Goal: Task Accomplishment & Management: Manage account settings

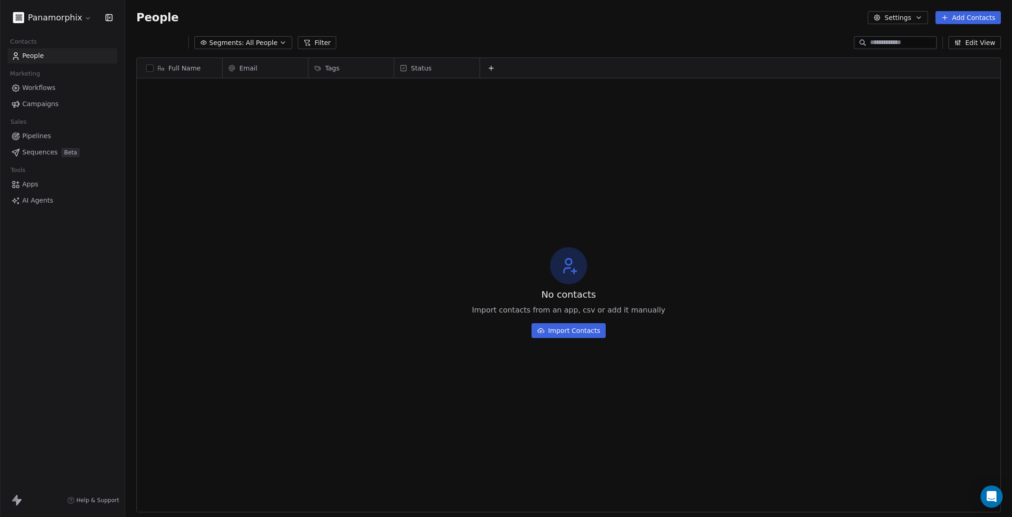
scroll to position [448, 880]
click at [49, 88] on span "Workflows" at bounding box center [38, 88] width 33 height 10
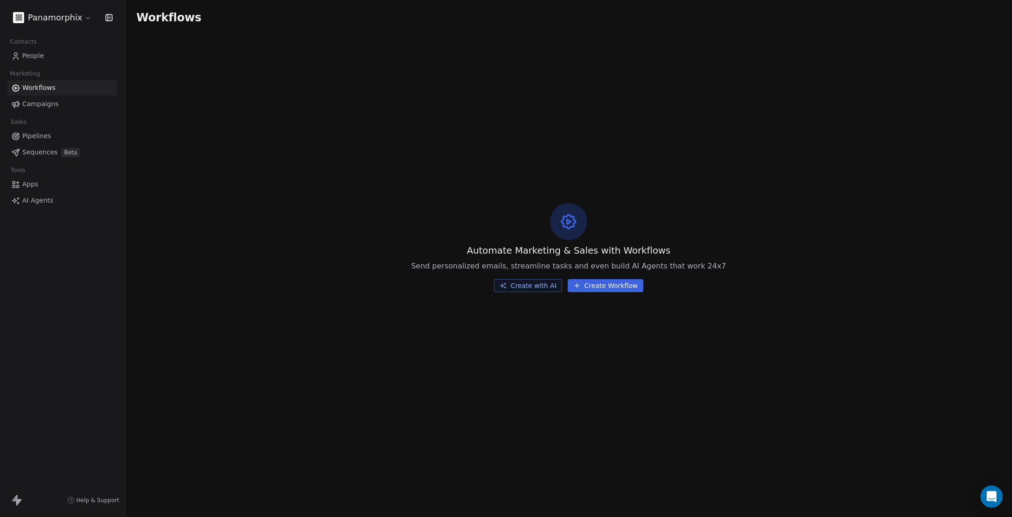
click at [580, 395] on div "Automate Marketing & Sales with Workflows Send personalized emails, streamline …" at bounding box center [568, 247] width 887 height 425
click at [284, 208] on div "Automate Marketing & Sales with Workflows Send personalized emails, streamline …" at bounding box center [568, 247] width 887 height 425
click at [36, 185] on span "Apps" at bounding box center [30, 185] width 16 height 10
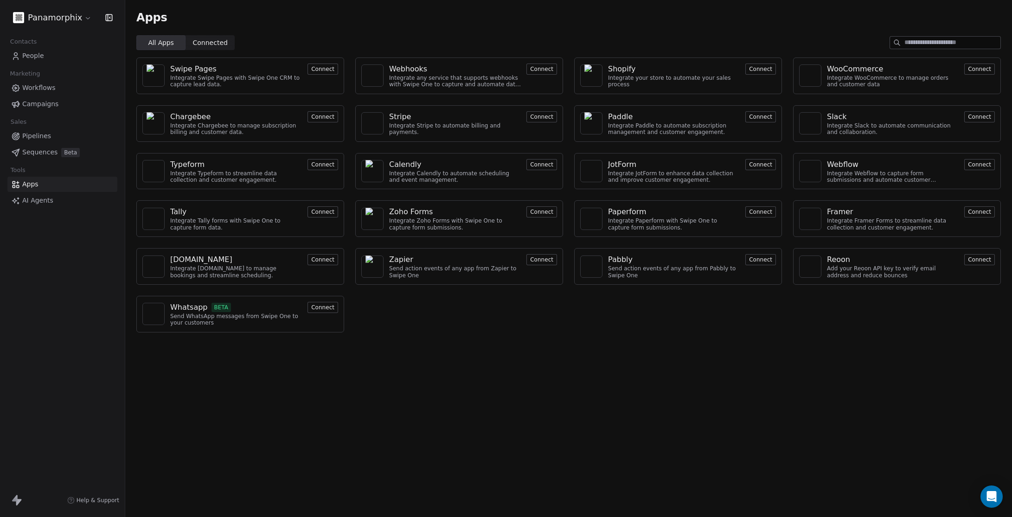
drag, startPoint x: 526, startPoint y: 372, endPoint x: 412, endPoint y: 274, distance: 150.4
click at [526, 372] on div "Apps All Apps All Apps Connected Connected Swipe Pages Integrate Swipe Pages wi…" at bounding box center [568, 258] width 887 height 517
click at [41, 136] on span "Pipelines" at bounding box center [36, 136] width 29 height 10
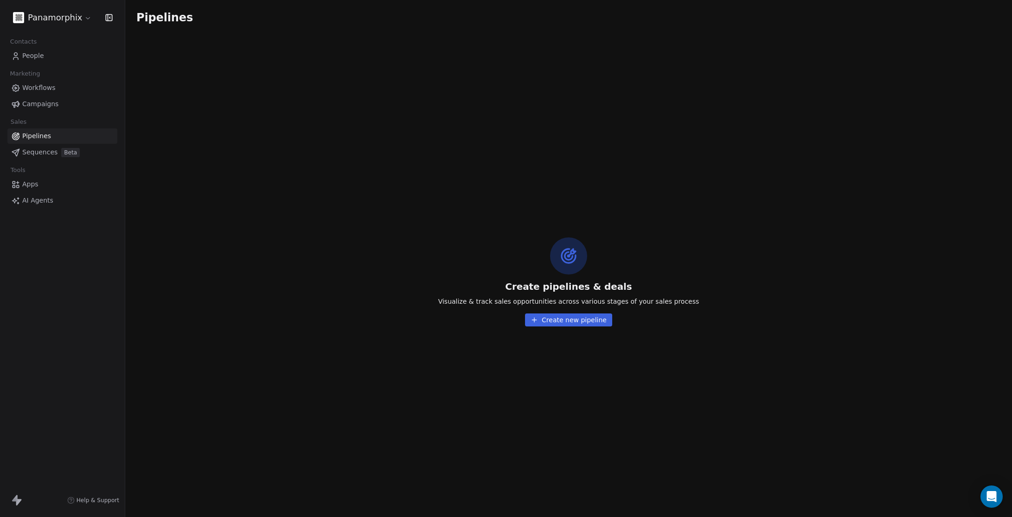
click at [35, 56] on span "People" at bounding box center [33, 56] width 22 height 10
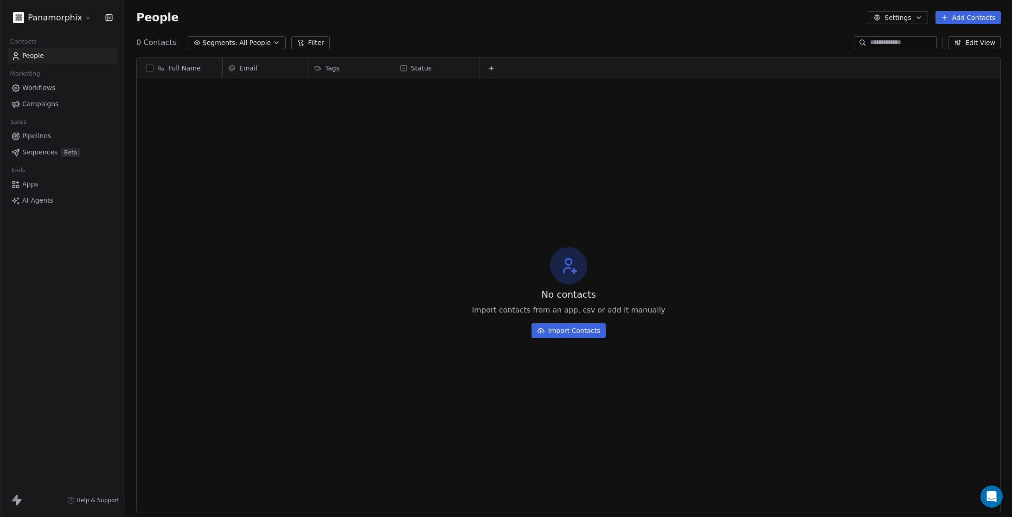
scroll to position [448, 880]
click at [902, 19] on button "Settings" at bounding box center [898, 17] width 60 height 13
drag, startPoint x: 947, startPoint y: 210, endPoint x: 965, endPoint y: 71, distance: 139.4
click at [947, 209] on html "Panamorphix Contacts People Marketing Workflows Campaigns Sales Pipelines Seque…" at bounding box center [506, 258] width 1012 height 517
click at [85, 21] on html "Panamorphix Contacts People Marketing Workflows Campaigns Sales Pipelines Seque…" at bounding box center [506, 258] width 1012 height 517
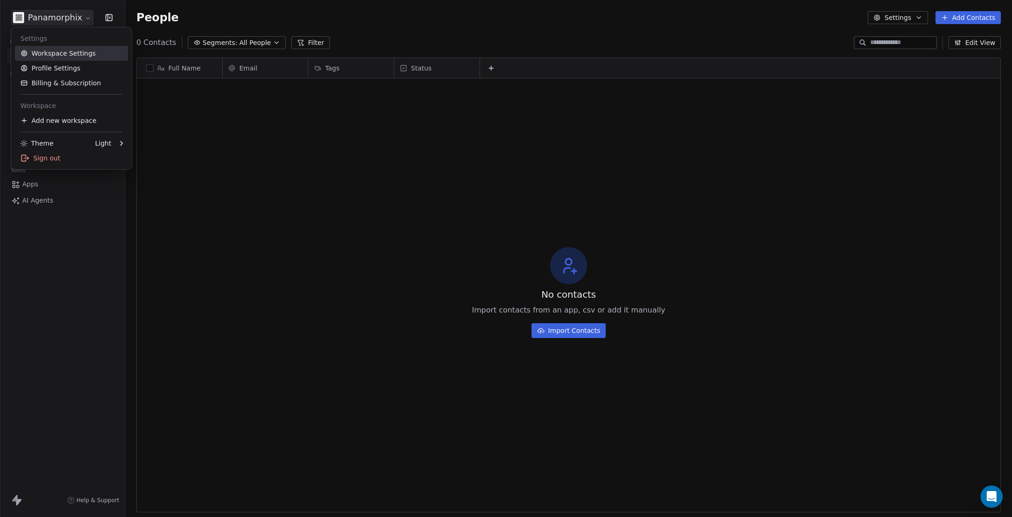
click at [58, 54] on link "Workspace Settings" at bounding box center [71, 53] width 113 height 15
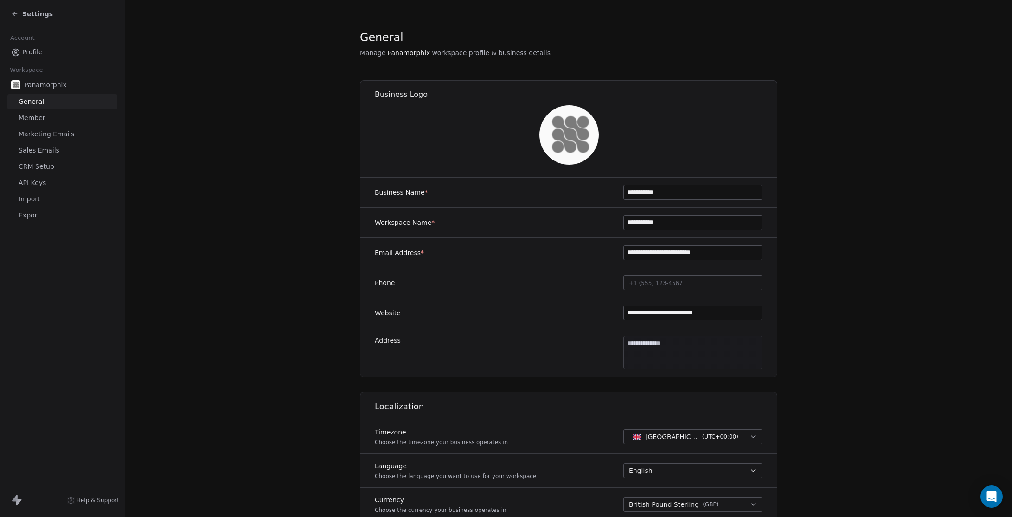
click at [846, 387] on section "**********" at bounding box center [568, 398] width 887 height 796
click at [43, 116] on span "Member" at bounding box center [32, 118] width 27 height 10
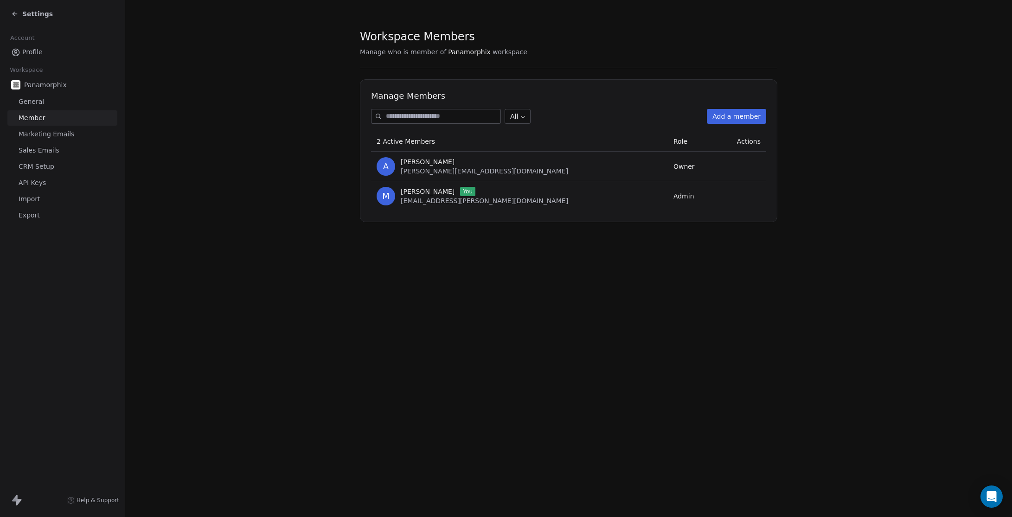
click at [695, 347] on div "Workspace Members Manage who is member of Panamorphix workspace Manage Members …" at bounding box center [568, 258] width 887 height 517
drag, startPoint x: 515, startPoint y: 347, endPoint x: 530, endPoint y: 346, distance: 15.3
click at [521, 347] on div "Workspace Members Manage who is member of Panamorphix workspace Manage Members …" at bounding box center [568, 258] width 887 height 517
drag, startPoint x: 552, startPoint y: 374, endPoint x: 565, endPoint y: 369, distance: 14.0
click at [558, 373] on div "Workspace Members Manage who is member of Panamorphix workspace Manage Members …" at bounding box center [568, 258] width 887 height 517
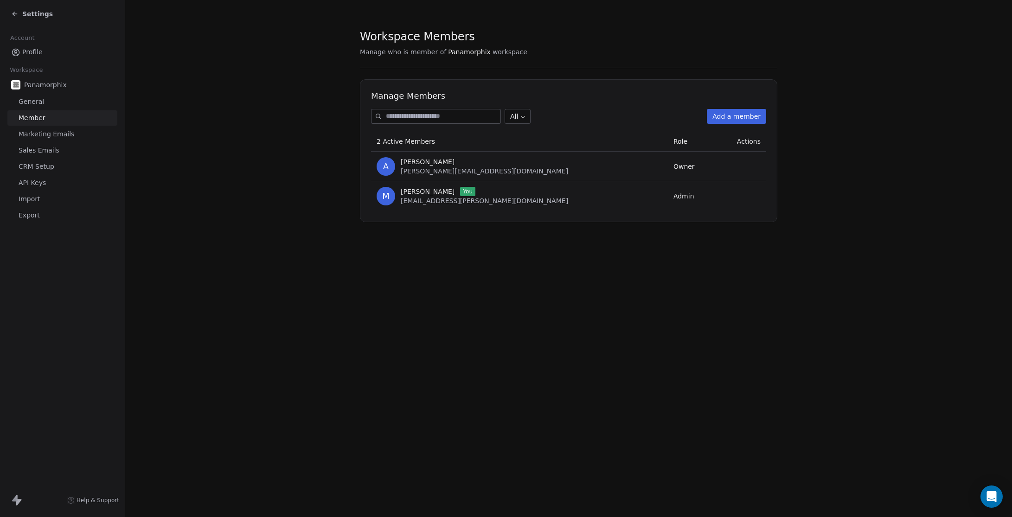
click at [41, 134] on span "Marketing Emails" at bounding box center [47, 134] width 56 height 10
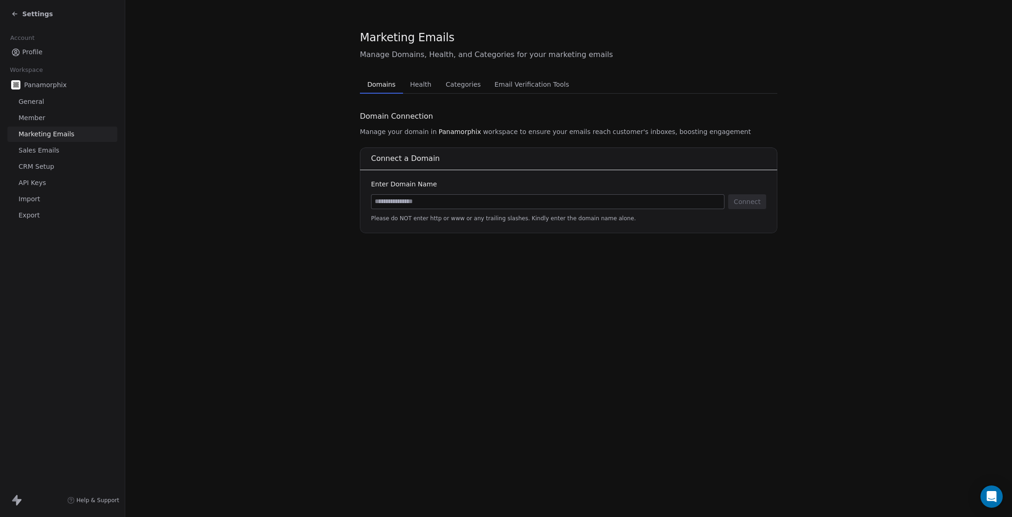
drag, startPoint x: 638, startPoint y: 402, endPoint x: 721, endPoint y: 275, distance: 151.6
click at [639, 402] on div "Marketing Emails Manage Domains, Health, and Categories for your marketing emai…" at bounding box center [568, 258] width 887 height 517
click at [428, 207] on input at bounding box center [548, 202] width 353 height 14
type input "**********"
drag, startPoint x: 728, startPoint y: 380, endPoint x: 650, endPoint y: 333, distance: 91.0
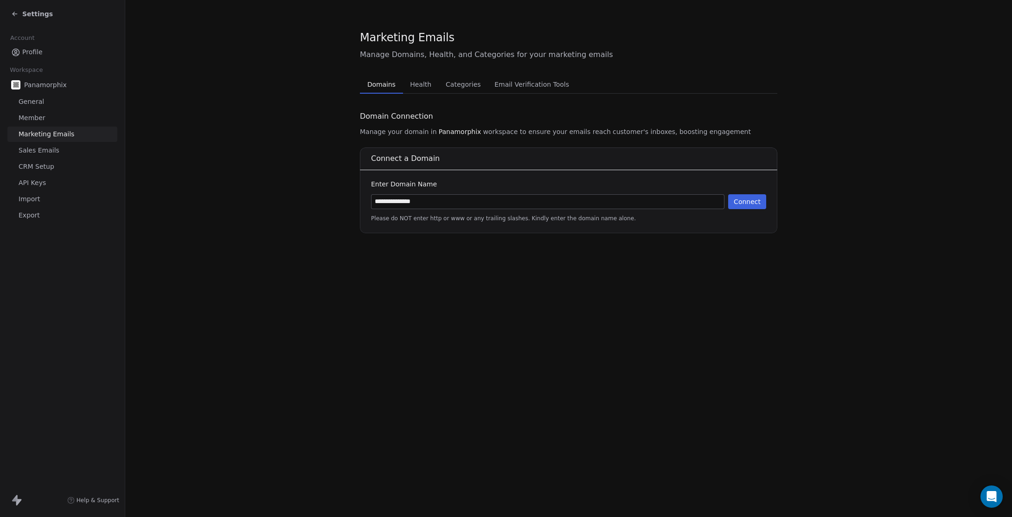
click at [728, 380] on div "**********" at bounding box center [568, 258] width 887 height 517
click at [734, 200] on button "Connect" at bounding box center [747, 201] width 38 height 15
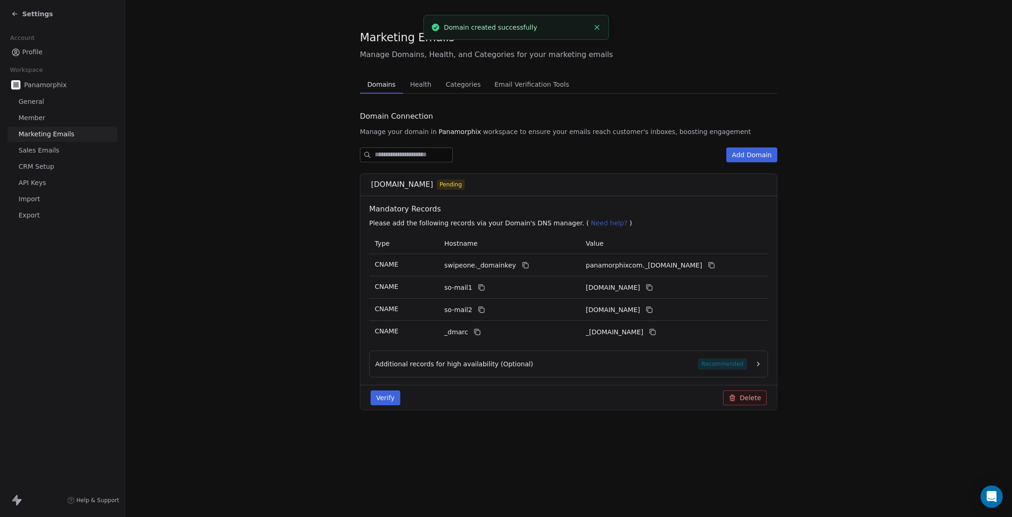
click at [601, 27] on button "Close toast" at bounding box center [597, 27] width 12 height 12
click at [522, 264] on icon at bounding box center [525, 265] width 7 height 7
click at [715, 265] on icon at bounding box center [711, 265] width 7 height 7
click at [478, 288] on icon at bounding box center [481, 287] width 7 height 7
click at [653, 286] on icon at bounding box center [649, 287] width 7 height 7
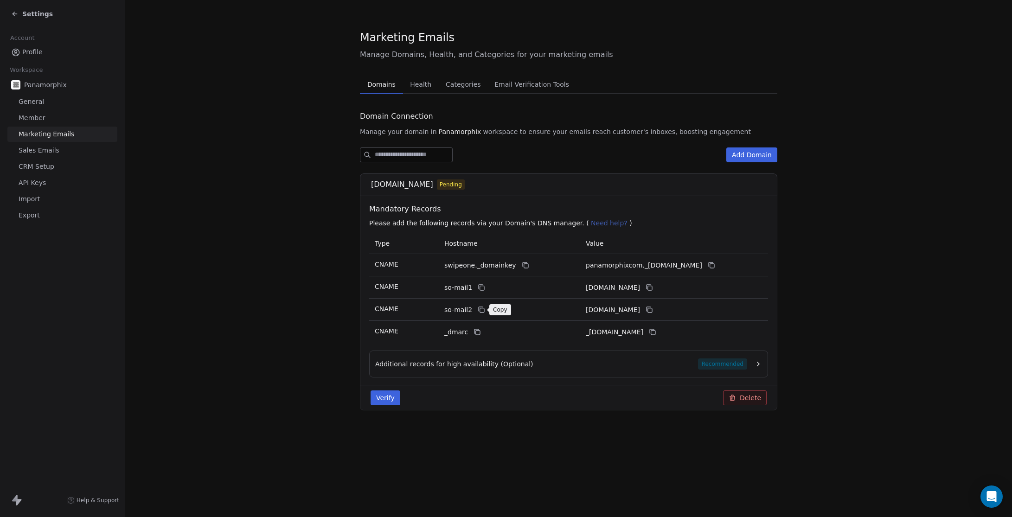
click at [480, 311] on icon at bounding box center [481, 309] width 7 height 7
click at [653, 311] on icon at bounding box center [649, 309] width 7 height 7
click at [476, 333] on icon at bounding box center [477, 332] width 7 height 7
click at [657, 331] on icon at bounding box center [652, 332] width 7 height 7
drag, startPoint x: 634, startPoint y: 477, endPoint x: 612, endPoint y: 422, distance: 58.9
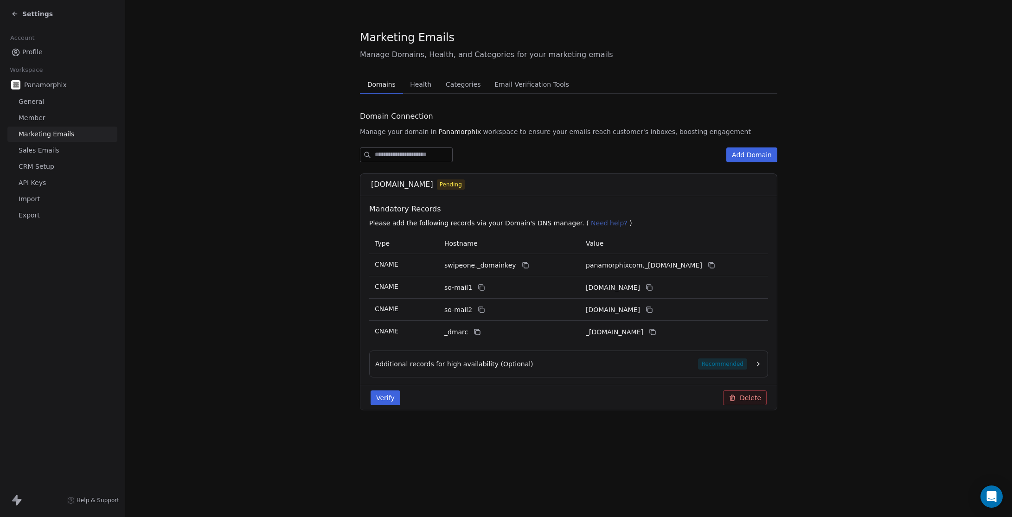
click at [636, 476] on div "Marketing Emails Manage Domains, Health, and Categories for your marketing emai…" at bounding box center [568, 258] width 887 height 517
click at [759, 365] on icon "button" at bounding box center [759, 364] width 2 height 4
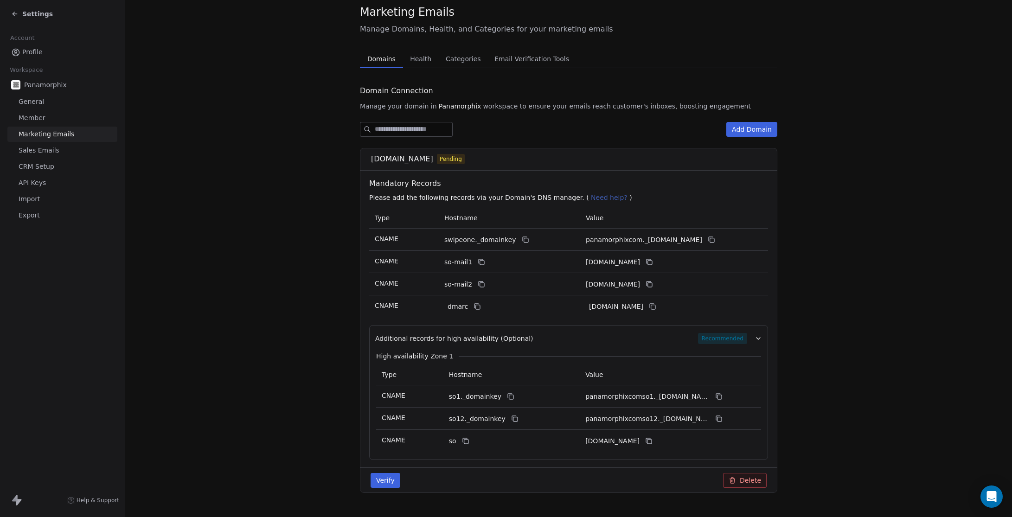
scroll to position [46, 0]
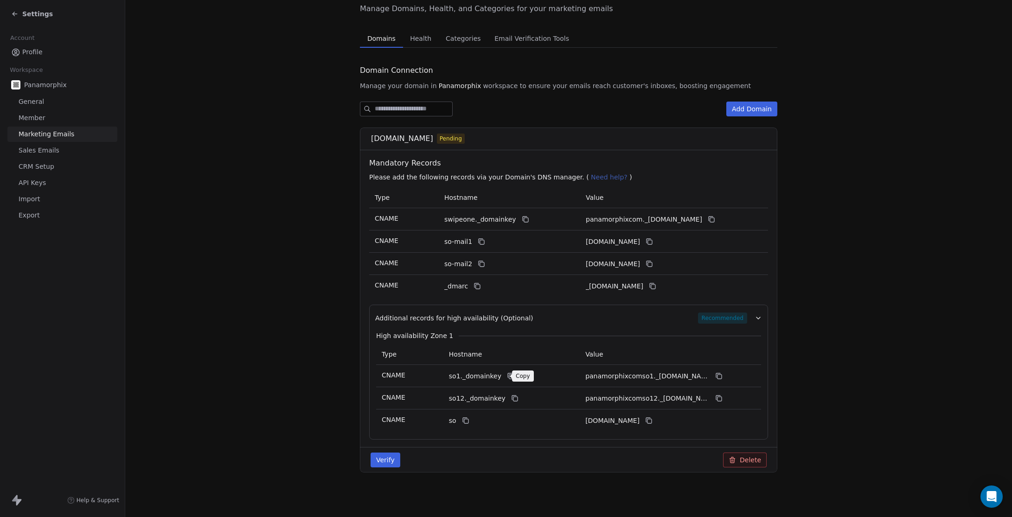
click at [507, 378] on icon at bounding box center [510, 376] width 7 height 7
click at [508, 376] on icon at bounding box center [510, 376] width 4 height 4
click at [716, 375] on icon at bounding box center [718, 376] width 4 height 4
click at [513, 398] on icon at bounding box center [515, 399] width 4 height 4
click at [717, 399] on icon at bounding box center [718, 398] width 7 height 7
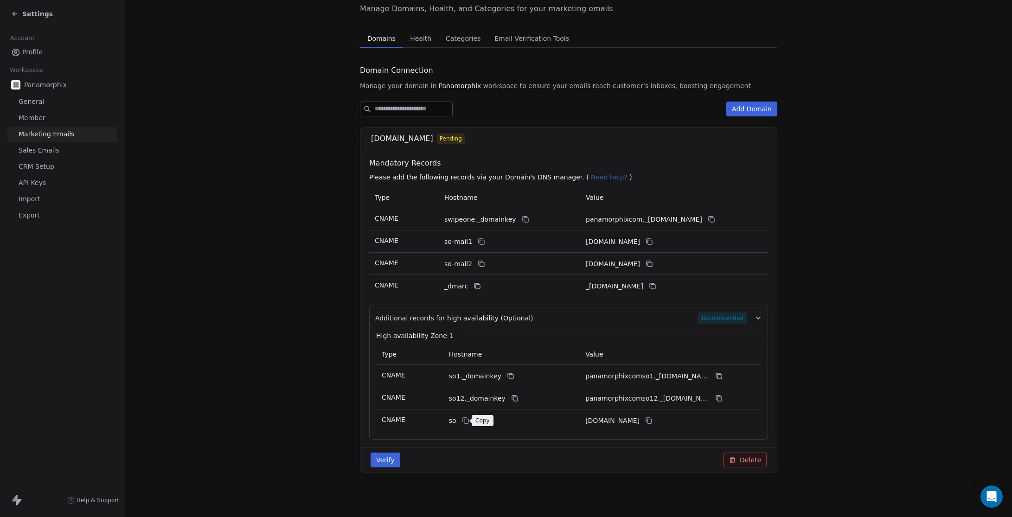
click at [464, 420] on icon at bounding box center [465, 420] width 7 height 7
click at [653, 421] on icon at bounding box center [648, 420] width 7 height 7
click at [884, 235] on section "Marketing Emails Manage Domains, Health, and Categories for your marketing emai…" at bounding box center [568, 235] width 887 height 563
click at [380, 464] on button "Verify" at bounding box center [386, 460] width 30 height 15
click at [907, 258] on section "Marketing Emails Manage Domains, Health, and Categories for your marketing emai…" at bounding box center [568, 235] width 887 height 563
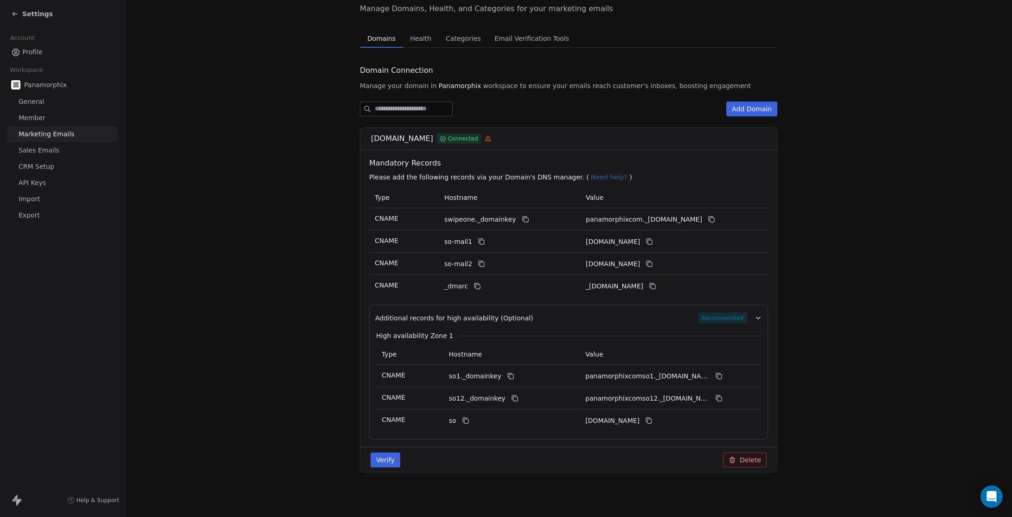
click at [378, 461] on button "Verify" at bounding box center [386, 460] width 30 height 15
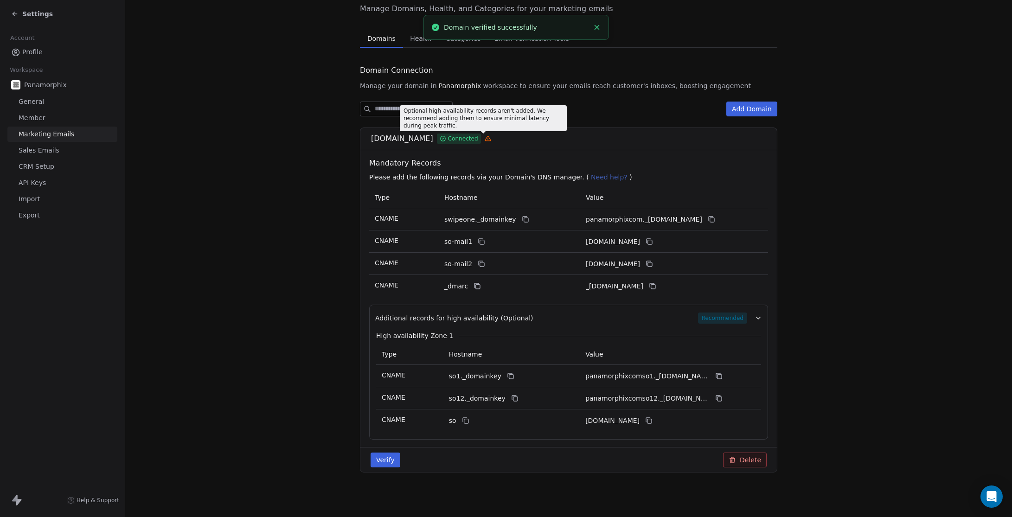
click at [485, 140] on icon at bounding box center [488, 138] width 6 height 6
click at [895, 368] on section "Marketing Emails Manage Domains, Health, and Categories for your marketing emai…" at bounding box center [568, 235] width 887 height 563
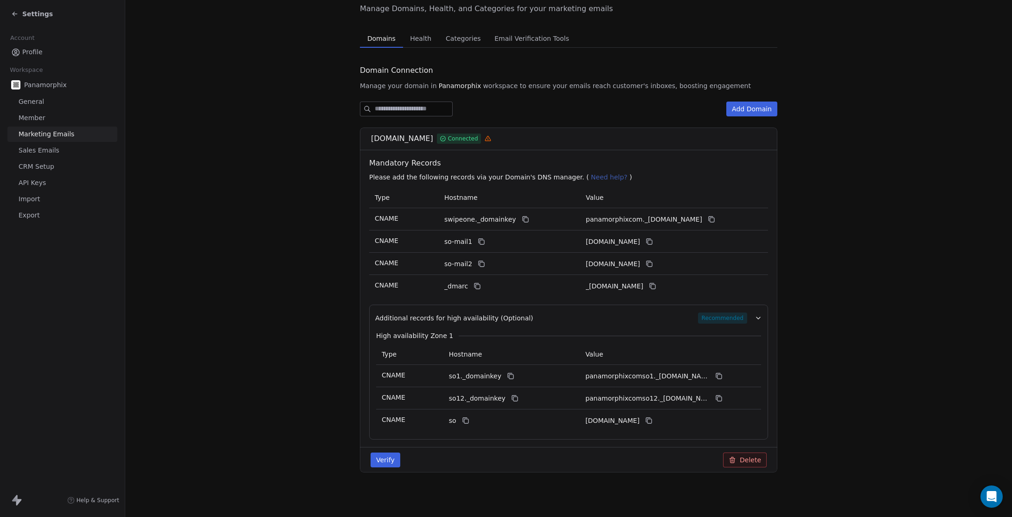
click at [884, 328] on section "Marketing Emails Manage Domains, Health, and Categories for your marketing emai…" at bounding box center [568, 235] width 887 height 563
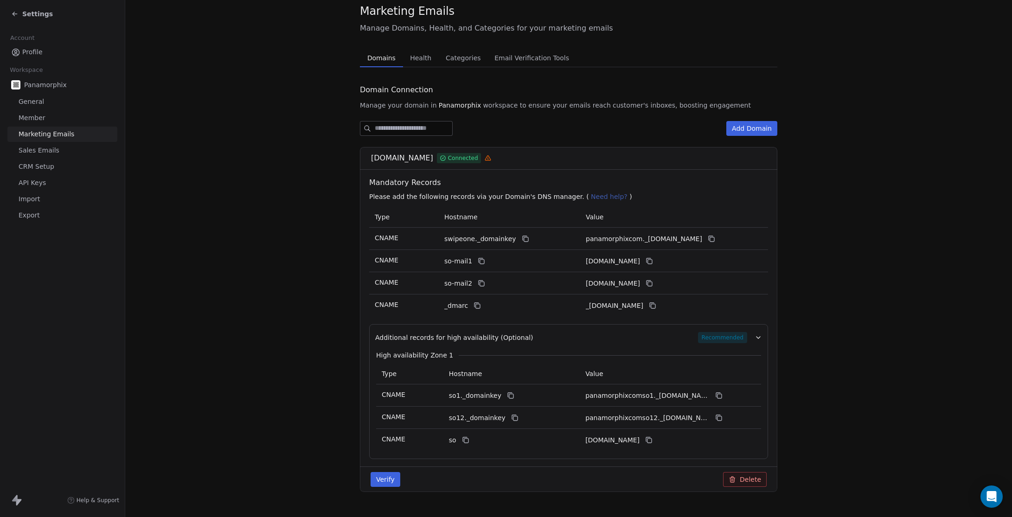
scroll to position [0, 0]
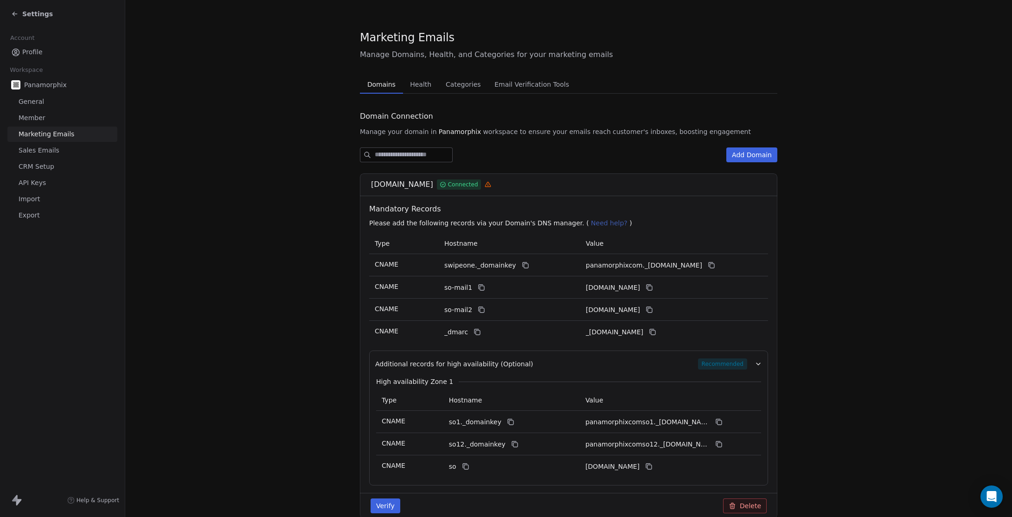
click at [406, 83] on span "Health" at bounding box center [420, 84] width 29 height 13
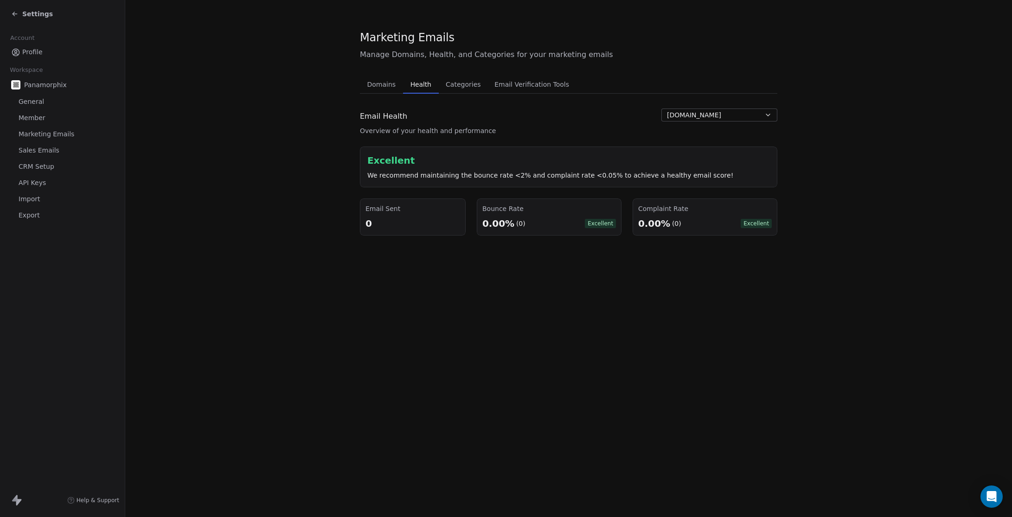
click at [464, 83] on span "Categories" at bounding box center [463, 84] width 42 height 13
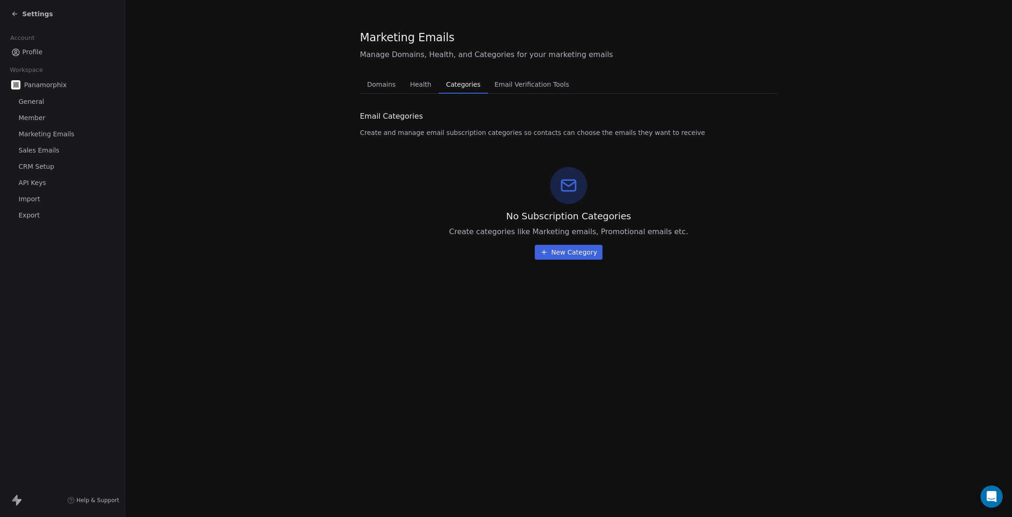
click at [558, 254] on span "New Category" at bounding box center [575, 252] width 46 height 9
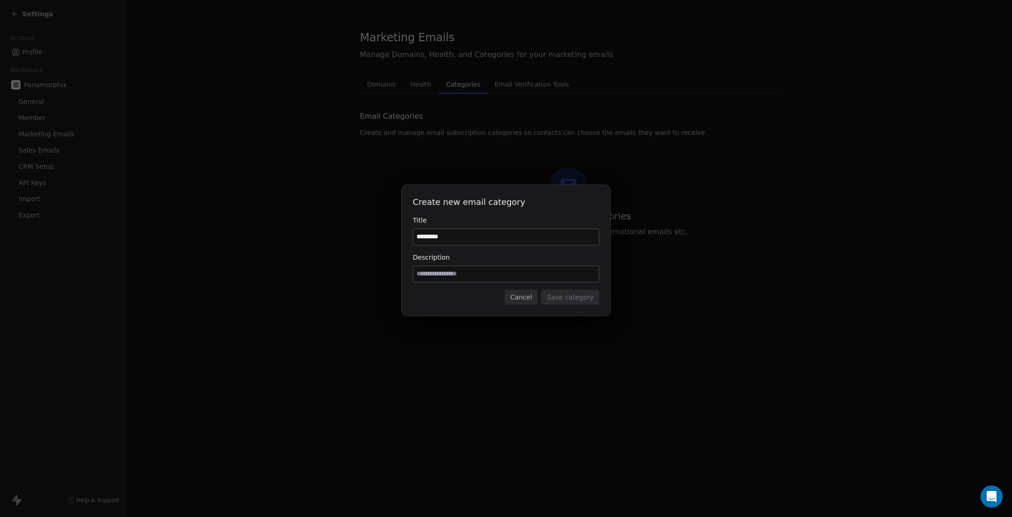
click at [423, 234] on input "*********" at bounding box center [506, 237] width 186 height 16
type input "*********"
click at [517, 277] on input at bounding box center [506, 274] width 186 height 16
click at [437, 271] on input "*********" at bounding box center [506, 274] width 186 height 16
click at [479, 277] on input "*********" at bounding box center [506, 274] width 186 height 16
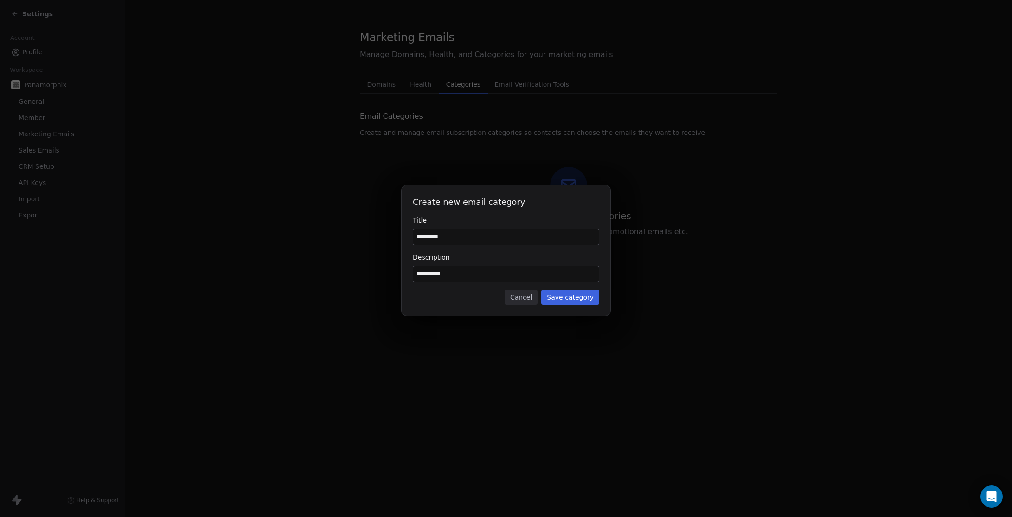
type input "*********"
click at [557, 292] on button "Save category" at bounding box center [570, 297] width 58 height 15
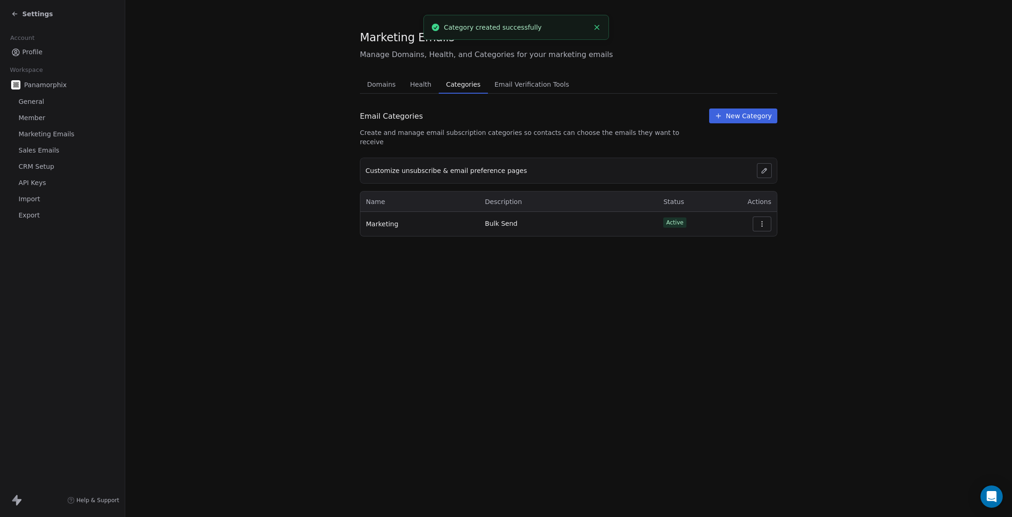
click at [743, 108] on div "Domains Domains Health Health Categories Categories Email Verification Tools Em…" at bounding box center [569, 155] width 418 height 161
drag, startPoint x: 557, startPoint y: 269, endPoint x: 552, endPoint y: 206, distance: 62.4
click at [557, 269] on div "Marketing Emails Manage Domains, Health, and Categories for your marketing emai…" at bounding box center [568, 258] width 887 height 517
click at [767, 117] on span "New Category" at bounding box center [749, 115] width 46 height 9
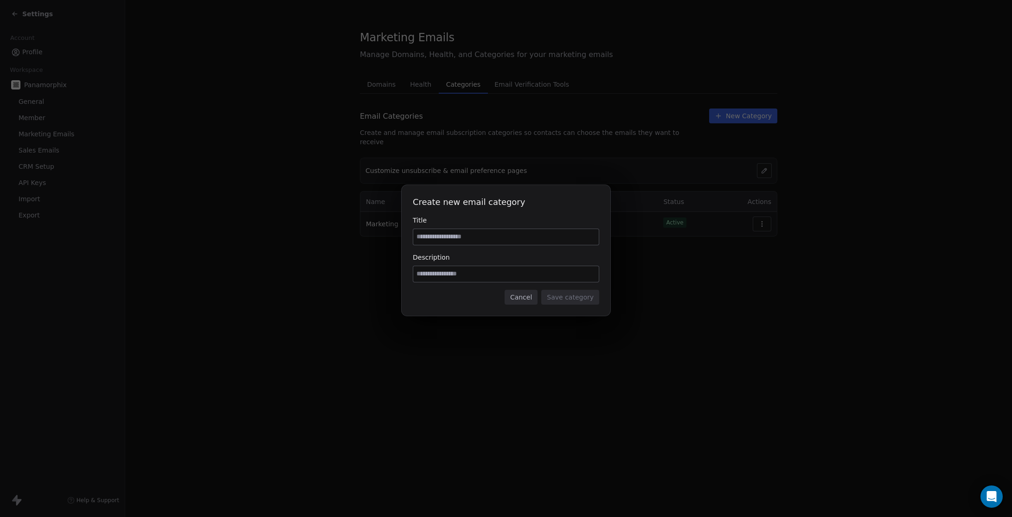
click at [466, 238] on input at bounding box center [506, 237] width 186 height 16
drag, startPoint x: 886, startPoint y: 308, endPoint x: 813, endPoint y: 221, distance: 113.3
click at [887, 308] on div "Create new email category Title Description Cancel Save category" at bounding box center [506, 258] width 1012 height 177
drag, startPoint x: 917, startPoint y: 321, endPoint x: 934, endPoint y: 300, distance: 27.4
click at [919, 320] on div "Create new email category Title Description Cancel Save category" at bounding box center [506, 258] width 1012 height 177
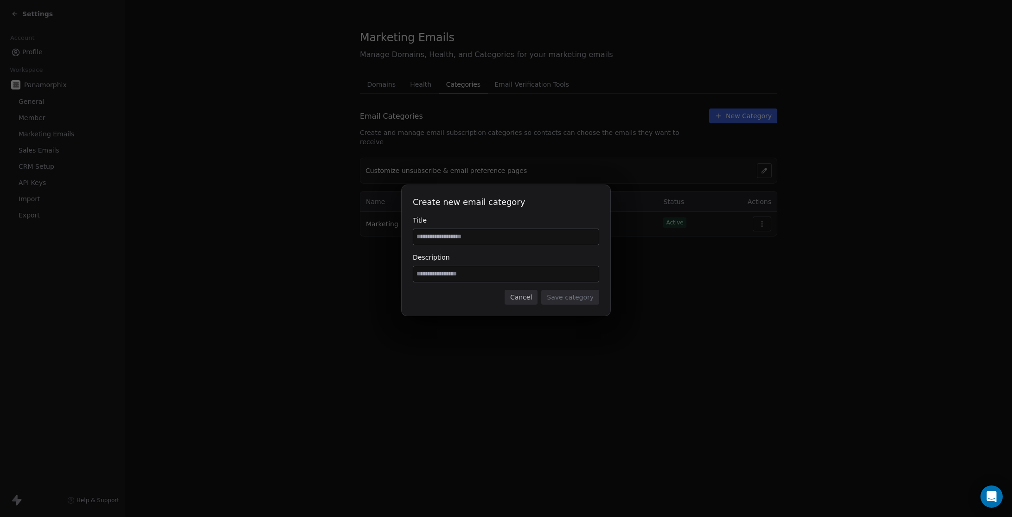
click at [530, 299] on button "Cancel" at bounding box center [521, 297] width 33 height 15
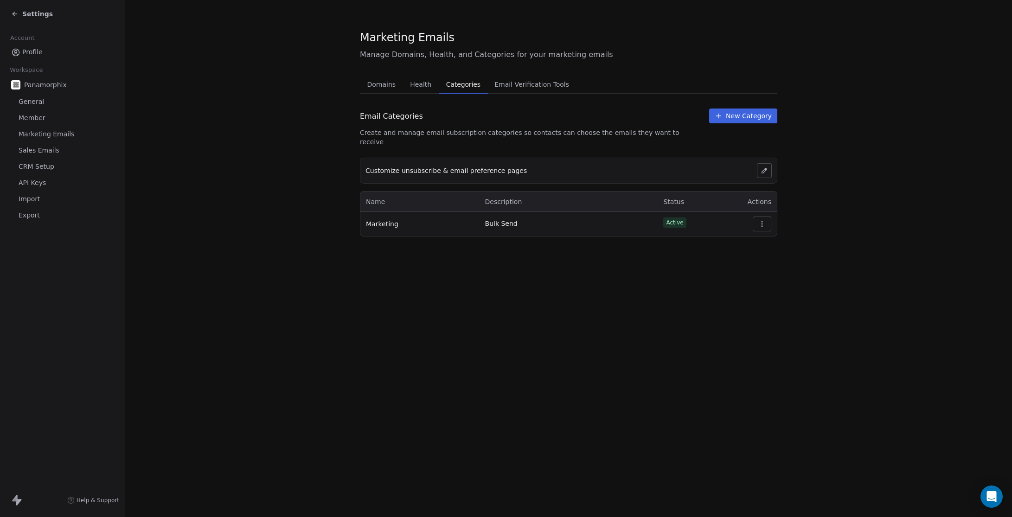
drag, startPoint x: 765, startPoint y: 338, endPoint x: 811, endPoint y: 232, distance: 116.2
click at [766, 338] on div "Marketing Emails Manage Domains, Health, and Categories for your marketing emai…" at bounding box center [568, 258] width 887 height 517
click at [957, 198] on section "Marketing Emails Manage Domains, Health, and Categories for your marketing emai…" at bounding box center [568, 133] width 887 height 266
click at [526, 84] on span "Email Verification Tools" at bounding box center [532, 84] width 82 height 13
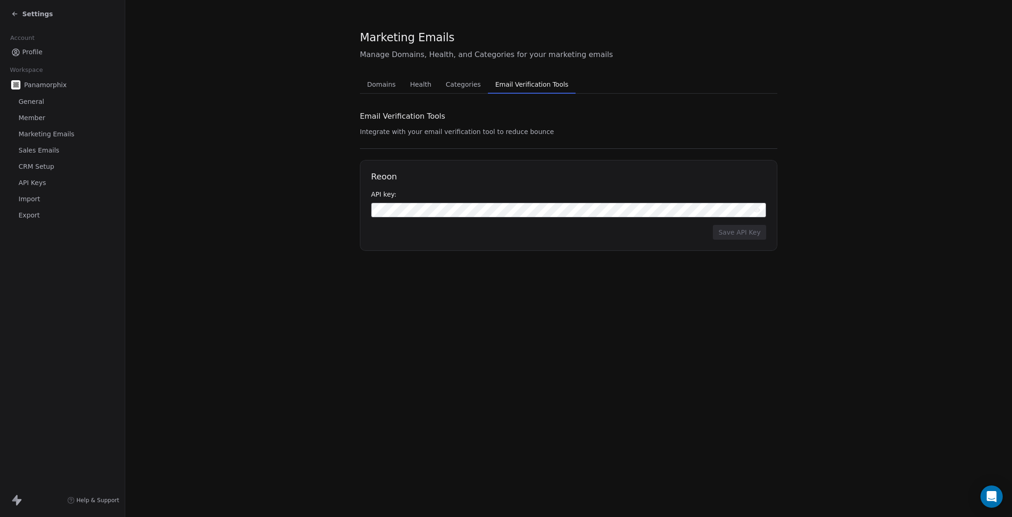
drag, startPoint x: 751, startPoint y: 355, endPoint x: 790, endPoint y: 288, distance: 77.4
click at [754, 354] on div "Marketing Emails Manage Domains, Health, and Categories for your marketing emai…" at bounding box center [568, 258] width 887 height 517
click at [374, 84] on span "Domains" at bounding box center [382, 84] width 36 height 13
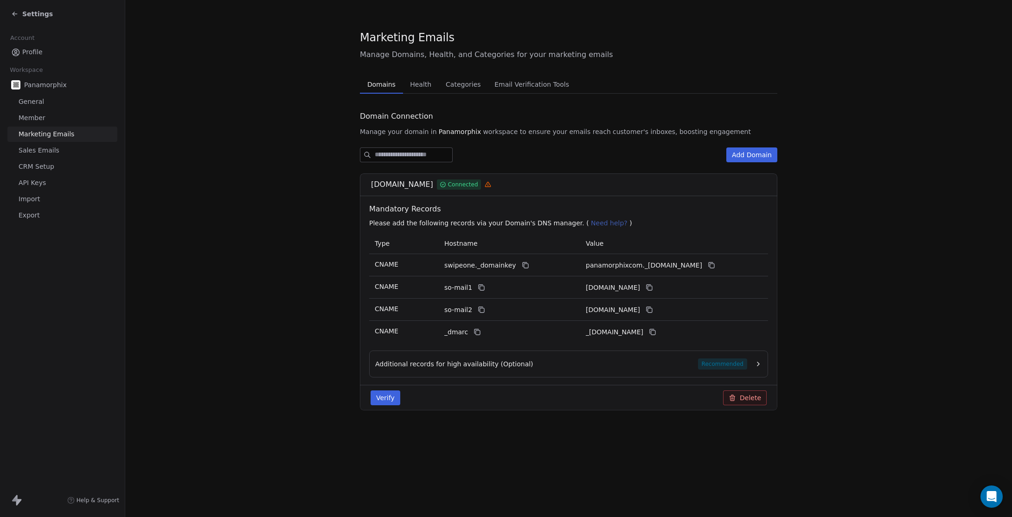
drag, startPoint x: 253, startPoint y: 242, endPoint x: 257, endPoint y: 55, distance: 187.0
click at [253, 242] on section "Marketing Emails Manage Domains, Health, and Categories for your marketing emai…" at bounding box center [568, 227] width 887 height 455
click at [39, 155] on link "Sales Emails" at bounding box center [62, 150] width 110 height 15
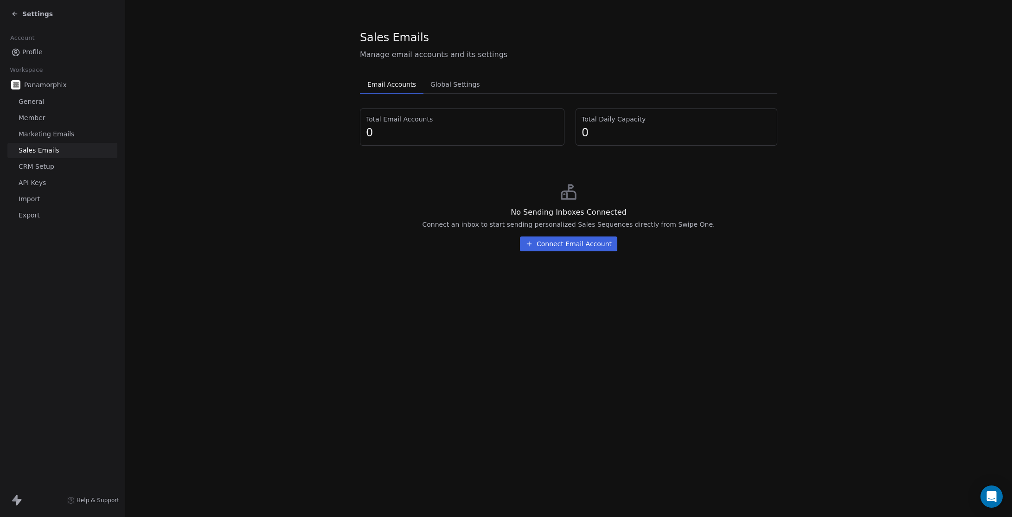
drag, startPoint x: 728, startPoint y: 370, endPoint x: 792, endPoint y: 173, distance: 207.8
click at [728, 370] on div "Sales Emails Manage email accounts and its settings Email Accounts Email Accoun…" at bounding box center [568, 258] width 887 height 517
click at [31, 126] on div "Panamorphix General Member Marketing Emails Sales Emails CRM Setup API Keys Imp…" at bounding box center [62, 150] width 110 height 147
click at [31, 129] on span "Marketing Emails" at bounding box center [47, 134] width 56 height 10
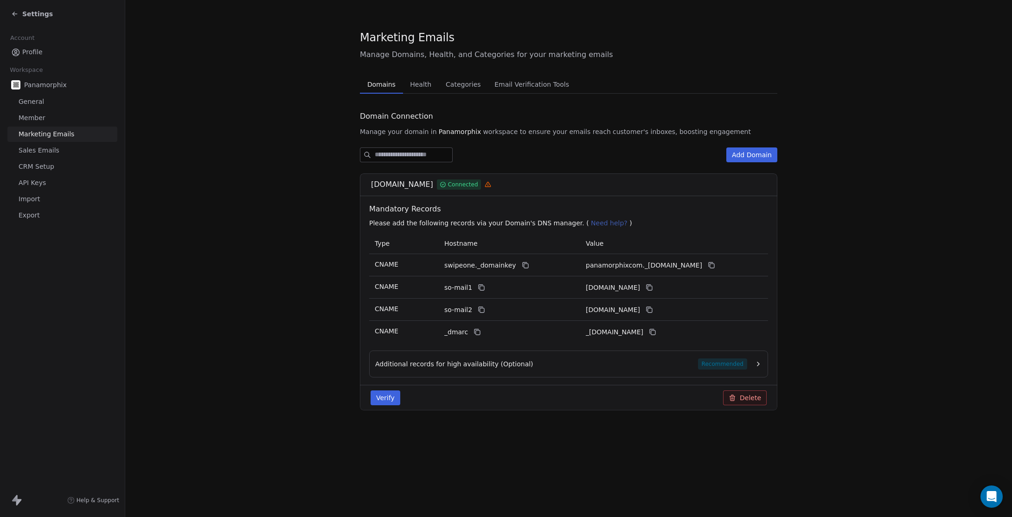
click at [264, 130] on section "Marketing Emails Manage Domains, Health, and Categories for your marketing emai…" at bounding box center [568, 227] width 887 height 455
click at [374, 403] on button "Verify" at bounding box center [386, 398] width 30 height 15
click at [774, 56] on span "Manage Domains, Health, and Categories for your marketing emails" at bounding box center [569, 54] width 418 height 11
click at [237, 92] on section "Marketing Emails Manage Domains, Health, and Categories for your marketing emai…" at bounding box center [568, 227] width 887 height 455
click at [47, 156] on link "Sales Emails" at bounding box center [62, 150] width 110 height 15
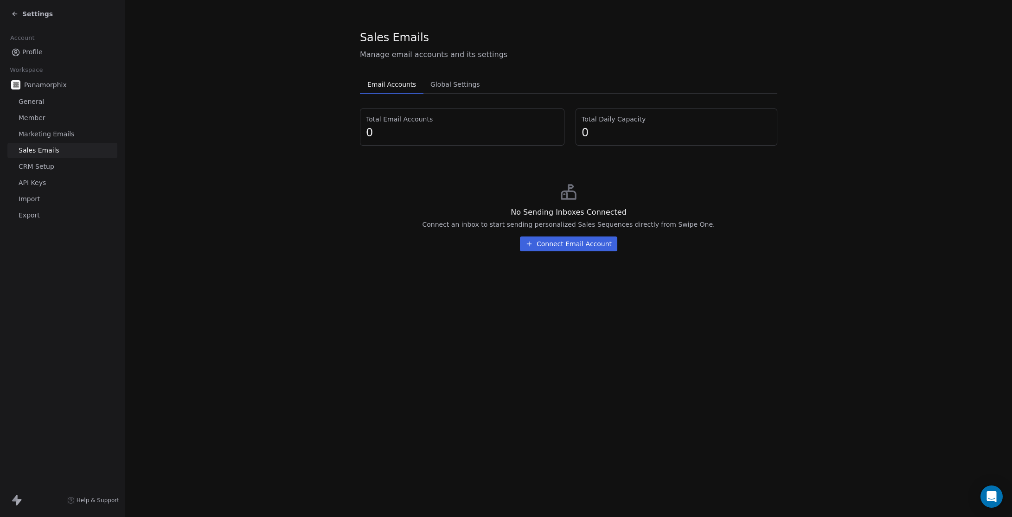
click at [582, 245] on button "Connect Email Account" at bounding box center [568, 244] width 97 height 15
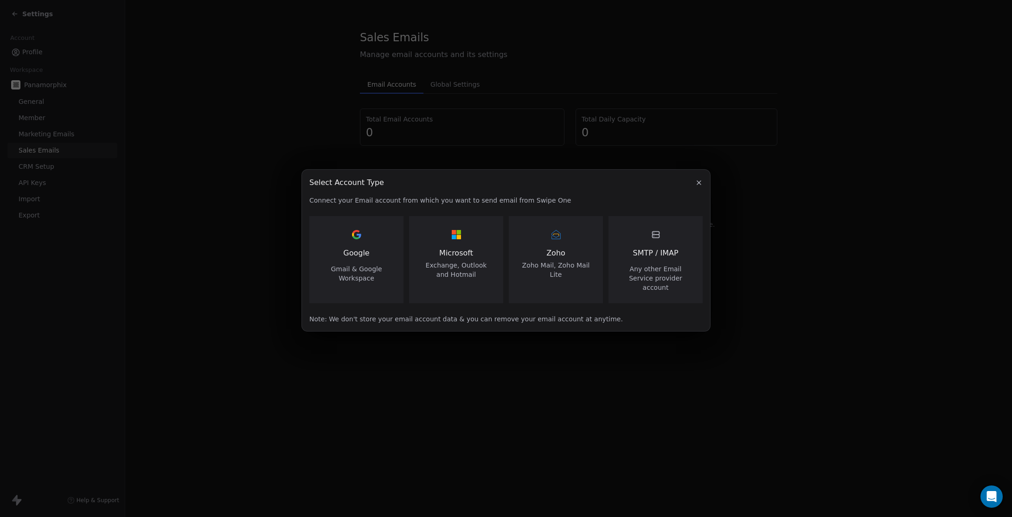
click at [389, 268] on div "Google Gmail & Google Workspace" at bounding box center [357, 255] width 72 height 56
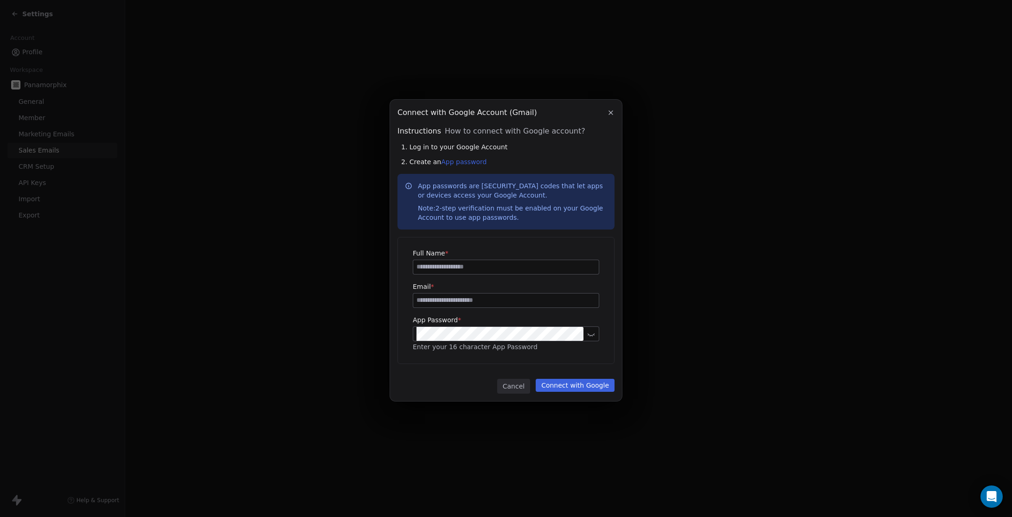
click at [477, 264] on input at bounding box center [506, 267] width 186 height 14
type input "**********"
click at [532, 303] on input at bounding box center [506, 301] width 186 height 14
type input "**********"
click at [801, 354] on div "**********" at bounding box center [506, 259] width 1012 height 348
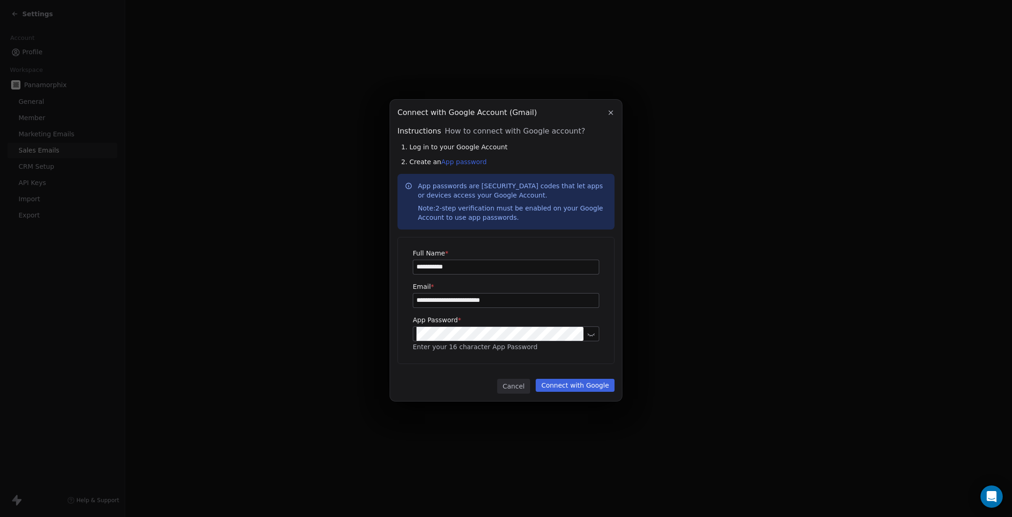
click at [581, 382] on button "Connect with Google" at bounding box center [575, 385] width 79 height 13
click at [800, 397] on div "**********" at bounding box center [506, 259] width 1012 height 348
click at [409, 338] on div "**********" at bounding box center [506, 301] width 216 height 126
drag, startPoint x: 869, startPoint y: 271, endPoint x: 889, endPoint y: 268, distance: 20.1
click at [869, 271] on div "**********" at bounding box center [506, 259] width 1012 height 348
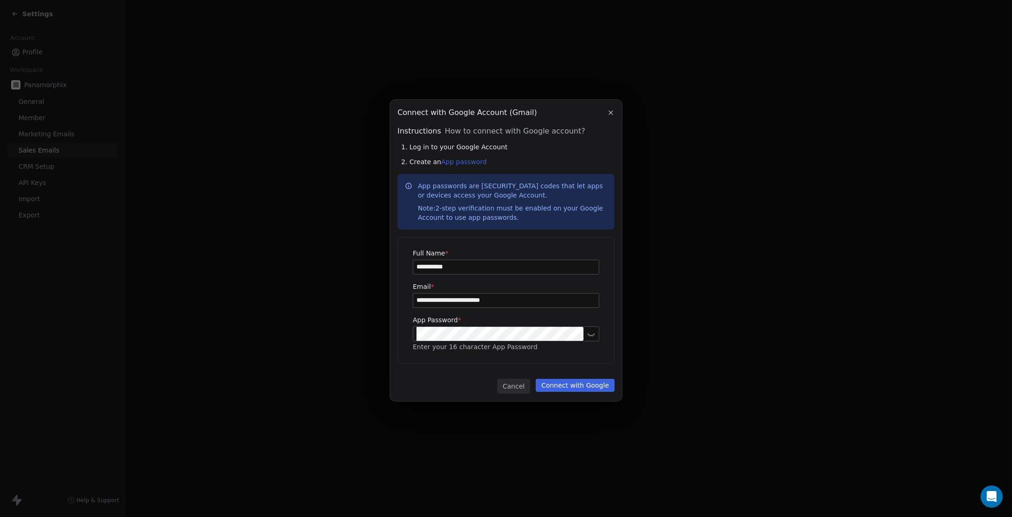
click at [793, 217] on div "**********" at bounding box center [506, 259] width 1012 height 348
click at [611, 114] on icon "button" at bounding box center [610, 112] width 7 height 7
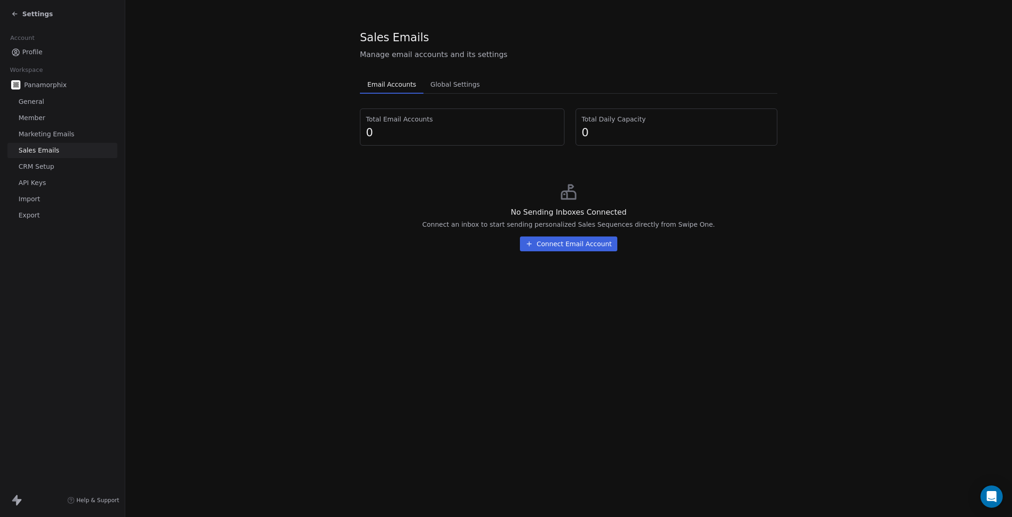
click at [872, 271] on section "Sales Emails Manage email accounts and its settings Email Accounts Email Accoun…" at bounding box center [568, 144] width 887 height 289
click at [442, 89] on span "Global Settings" at bounding box center [455, 84] width 57 height 13
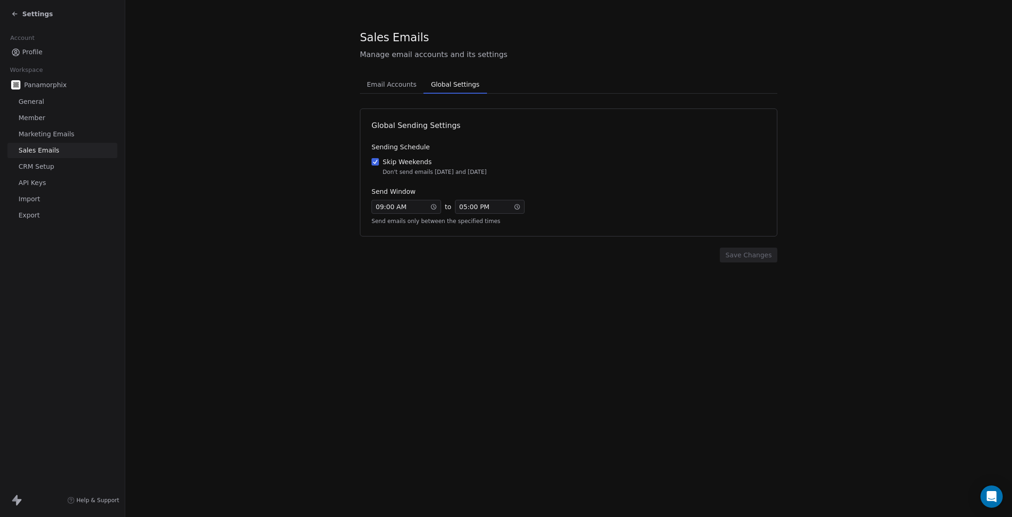
click at [332, 257] on section "Sales Emails Manage email accounts and its settings Email Accounts Email Accoun…" at bounding box center [568, 146] width 887 height 292
click at [27, 172] on link "CRM Setup" at bounding box center [62, 166] width 110 height 15
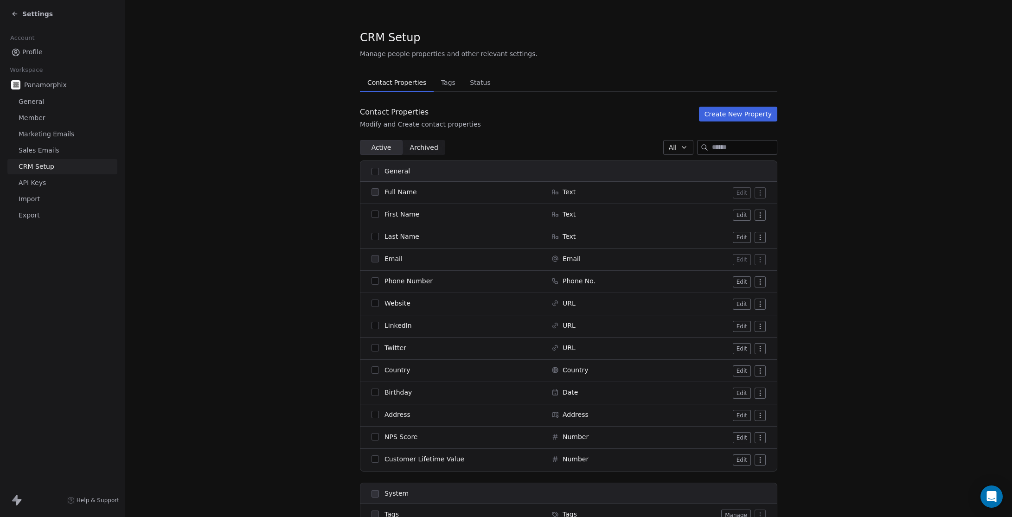
click at [438, 84] on span "Tags" at bounding box center [449, 82] width 22 height 13
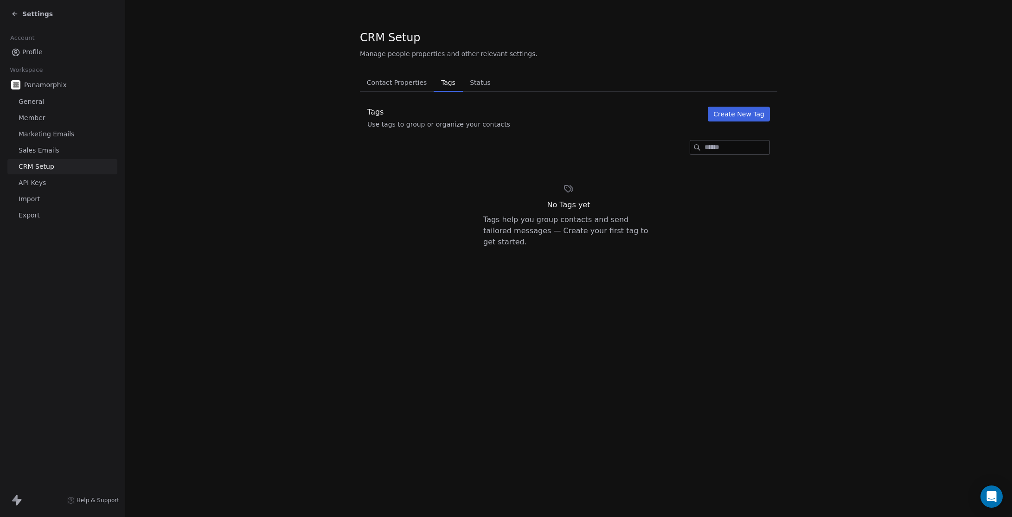
drag, startPoint x: 418, startPoint y: 270, endPoint x: 507, endPoint y: 131, distance: 165.1
click at [418, 269] on div "Tags Use tags to group or organize your contacts Create New Tag No Tags yet Tag…" at bounding box center [569, 191] width 418 height 169
click at [731, 116] on button "Create New Tag" at bounding box center [739, 114] width 62 height 15
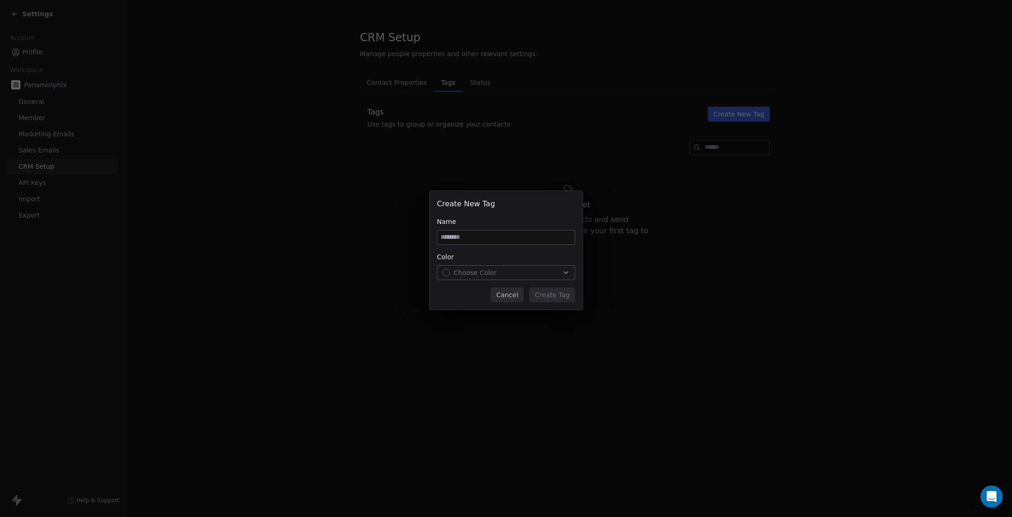
click at [499, 239] on input at bounding box center [506, 238] width 137 height 14
type input "*********"
click at [497, 272] on div "Choose Color" at bounding box center [506, 272] width 127 height 9
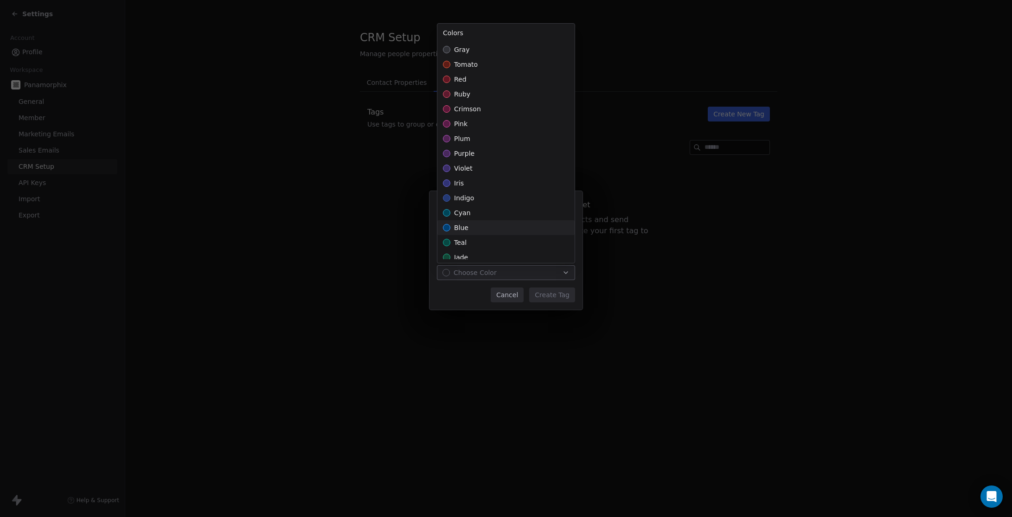
click at [447, 224] on div "Suggestions" at bounding box center [446, 227] width 7 height 7
click at [550, 296] on div "Create New Tag Name ********* Color blue Cancel Create Tag" at bounding box center [506, 258] width 1012 height 165
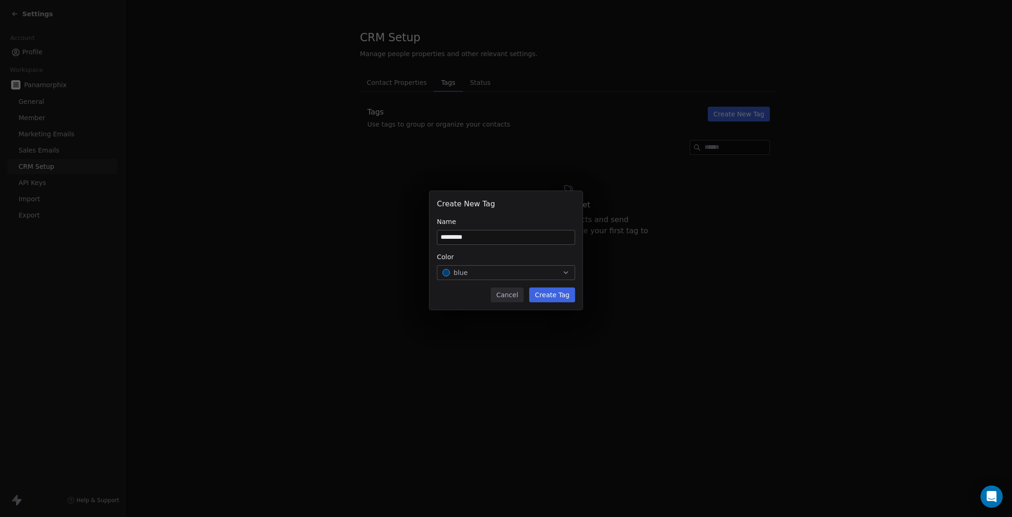
click at [548, 298] on button "Create Tag" at bounding box center [552, 295] width 46 height 15
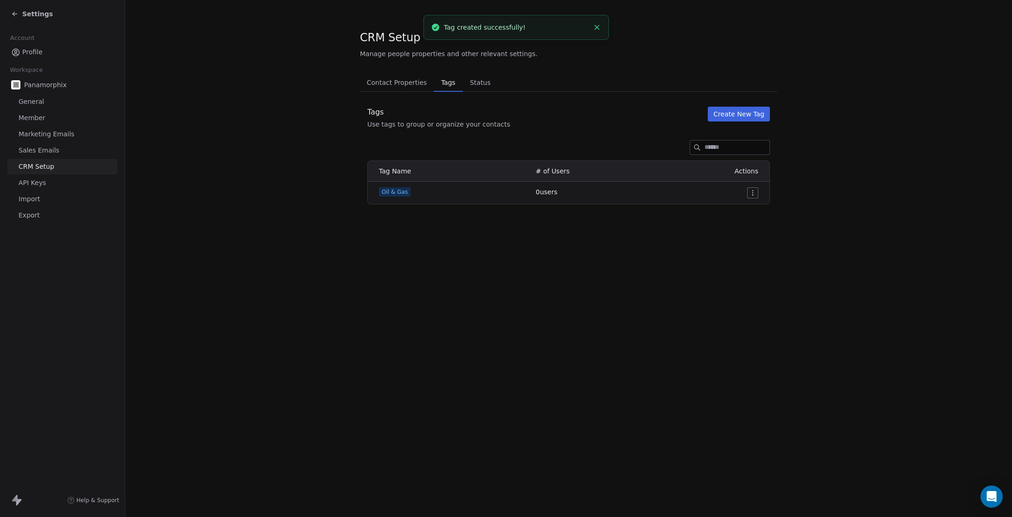
click at [733, 115] on button "Create New Tag" at bounding box center [739, 114] width 62 height 15
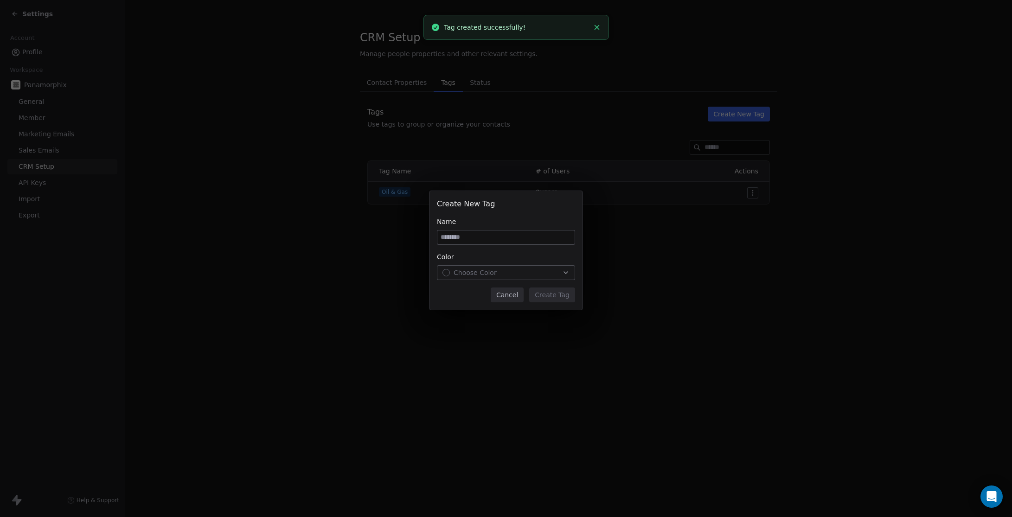
click at [512, 242] on input at bounding box center [506, 238] width 137 height 14
click at [448, 237] on input "**********" at bounding box center [506, 238] width 137 height 14
type input "**********"
click at [488, 272] on span "Choose Color" at bounding box center [475, 272] width 43 height 9
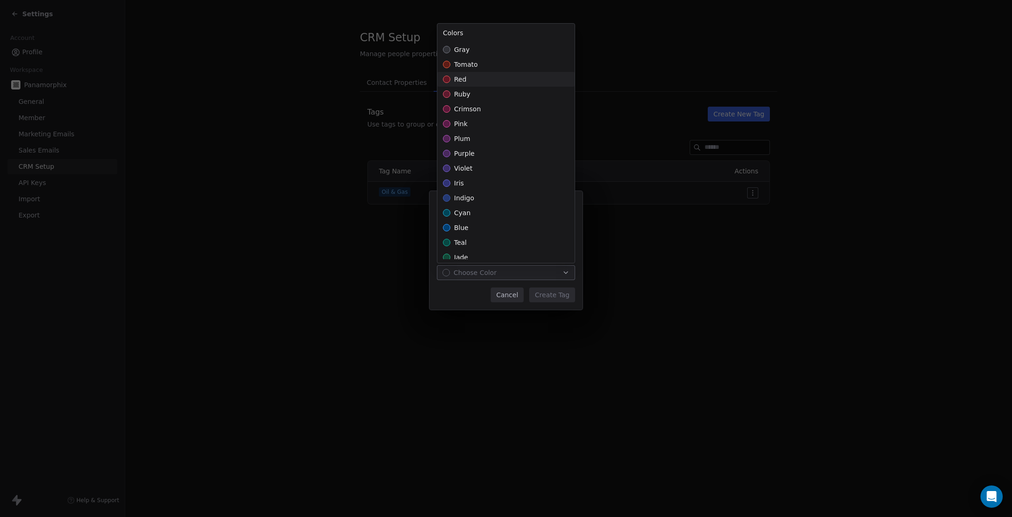
click at [479, 84] on div "red" at bounding box center [506, 79] width 137 height 15
click at [569, 300] on div "**********" at bounding box center [506, 258] width 1012 height 165
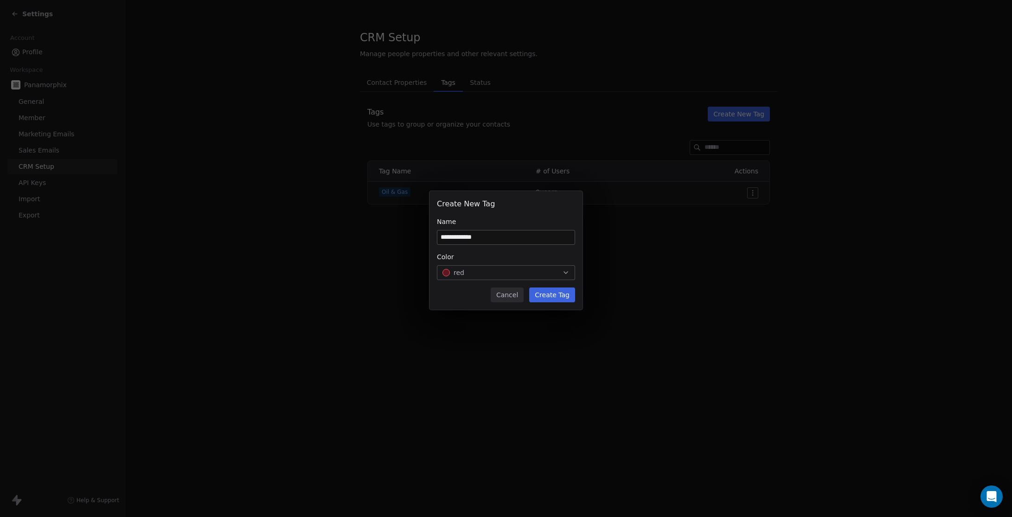
click at [543, 295] on button "Create Tag" at bounding box center [552, 295] width 46 height 15
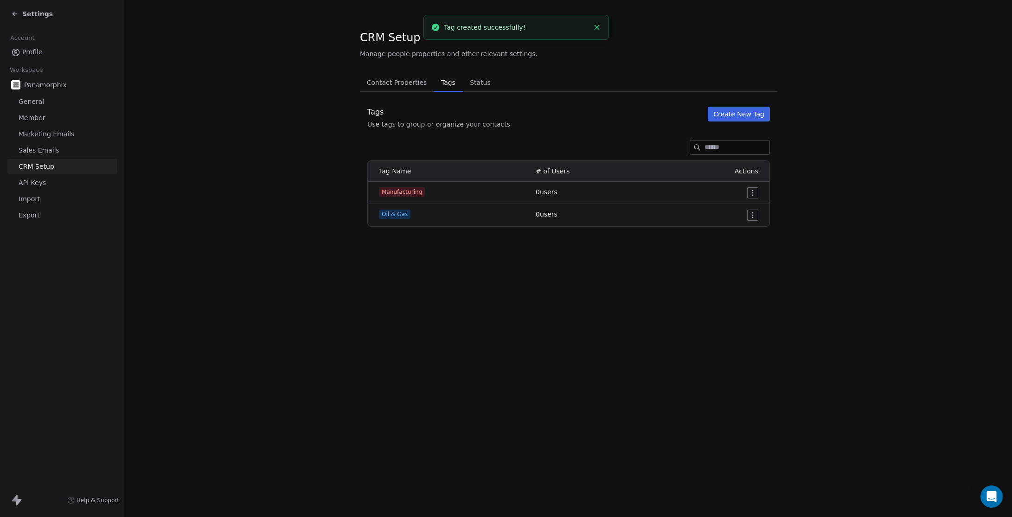
click at [723, 115] on button "Create New Tag" at bounding box center [739, 114] width 62 height 15
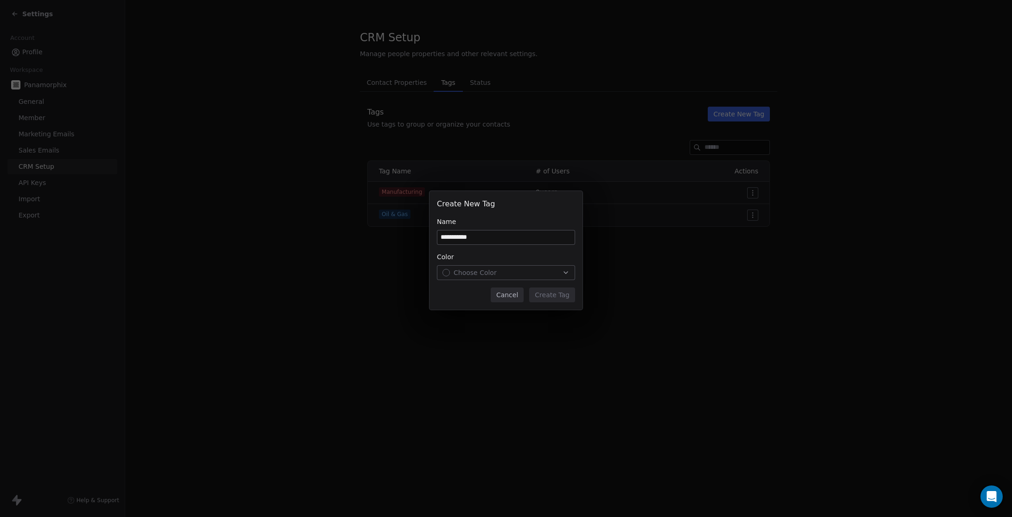
type input "**********"
click at [535, 271] on div "Choose Color" at bounding box center [506, 272] width 127 height 9
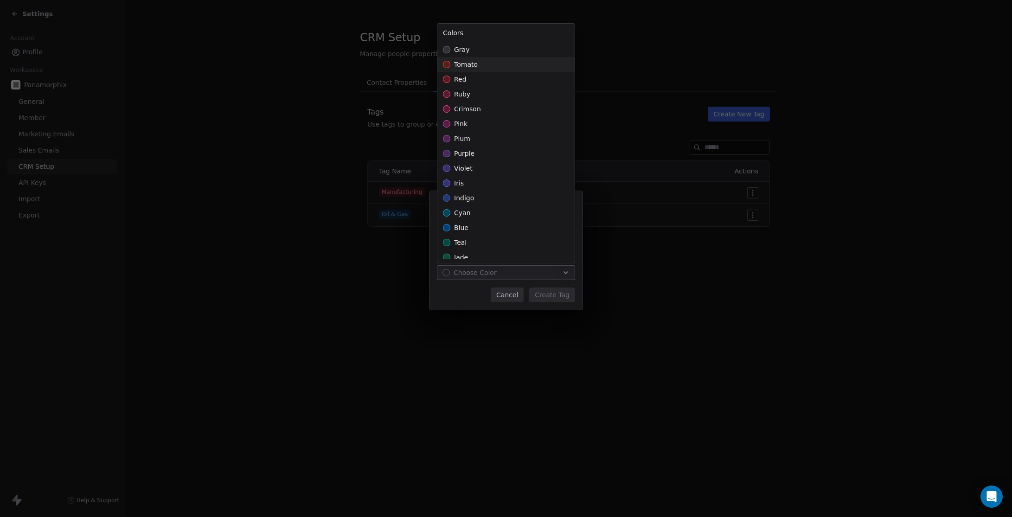
click at [473, 66] on span "tomato" at bounding box center [466, 64] width 24 height 9
click at [553, 296] on div "**********" at bounding box center [506, 258] width 1012 height 165
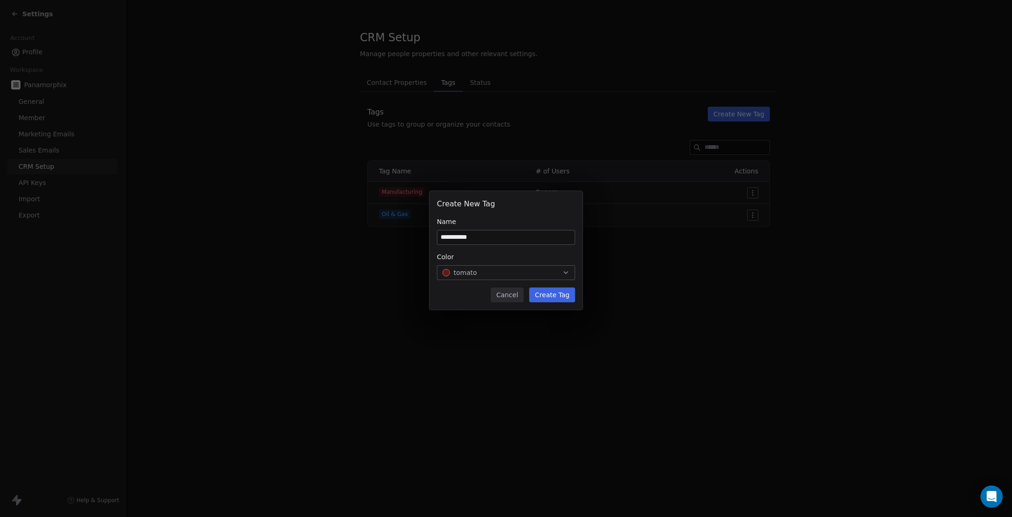
click at [548, 293] on button "Create Tag" at bounding box center [552, 295] width 46 height 15
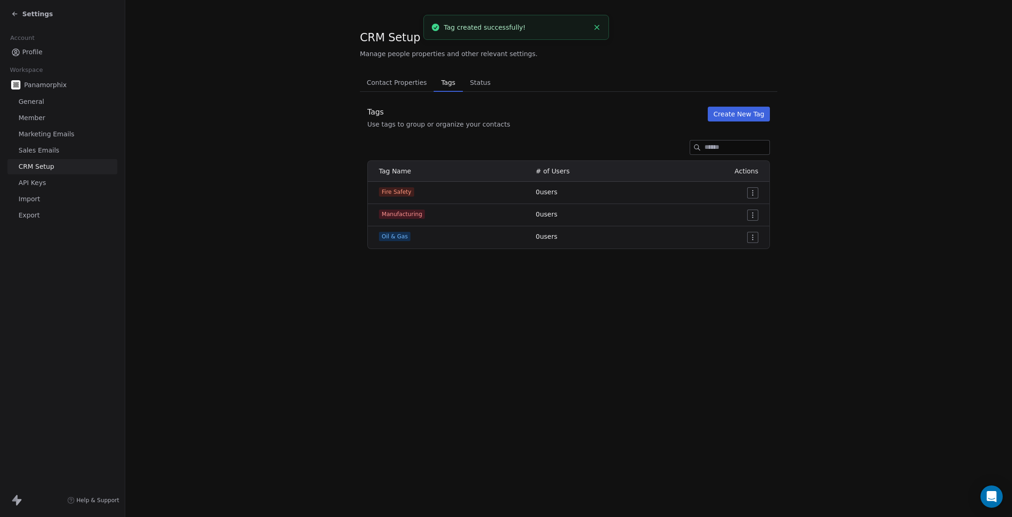
click at [727, 113] on button "Create New Tag" at bounding box center [739, 114] width 62 height 15
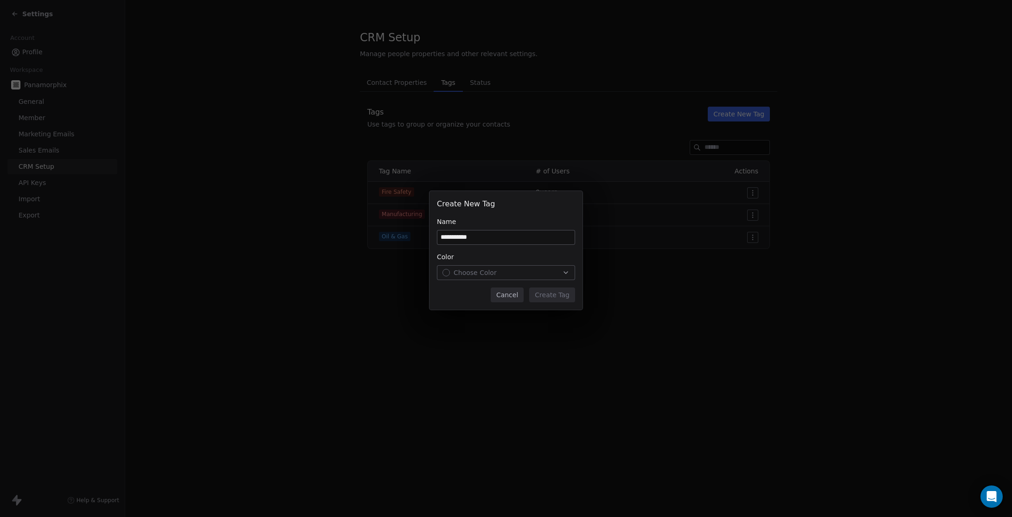
type input "**********"
click at [570, 265] on button "Choose Color" at bounding box center [506, 272] width 138 height 15
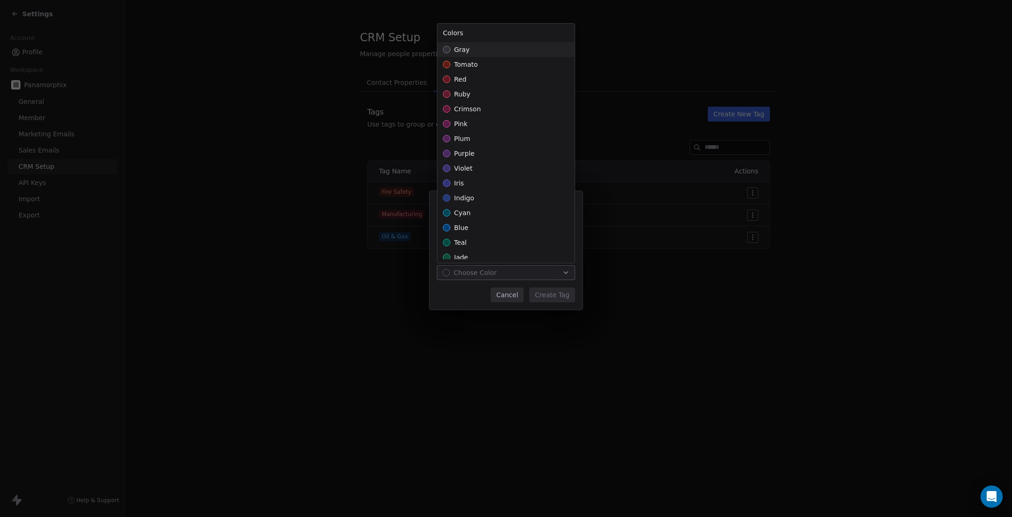
click at [493, 260] on div "Colors gray tomato red ruby crimson pink plum purple violet iris indigo cyan bl…" at bounding box center [506, 143] width 138 height 240
click at [486, 238] on div "teal" at bounding box center [506, 242] width 137 height 15
click at [554, 294] on div "**********" at bounding box center [506, 258] width 1012 height 165
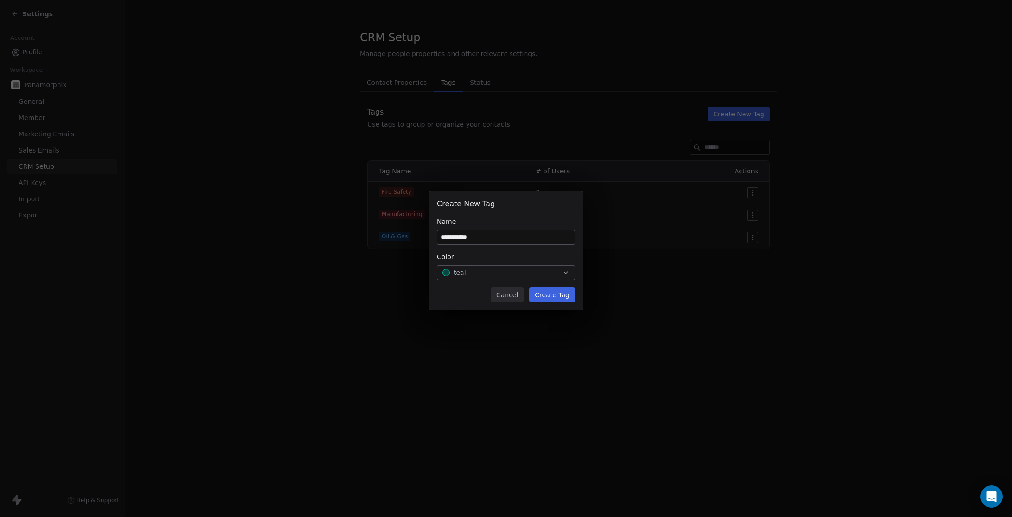
click at [552, 296] on button "Create Tag" at bounding box center [552, 295] width 46 height 15
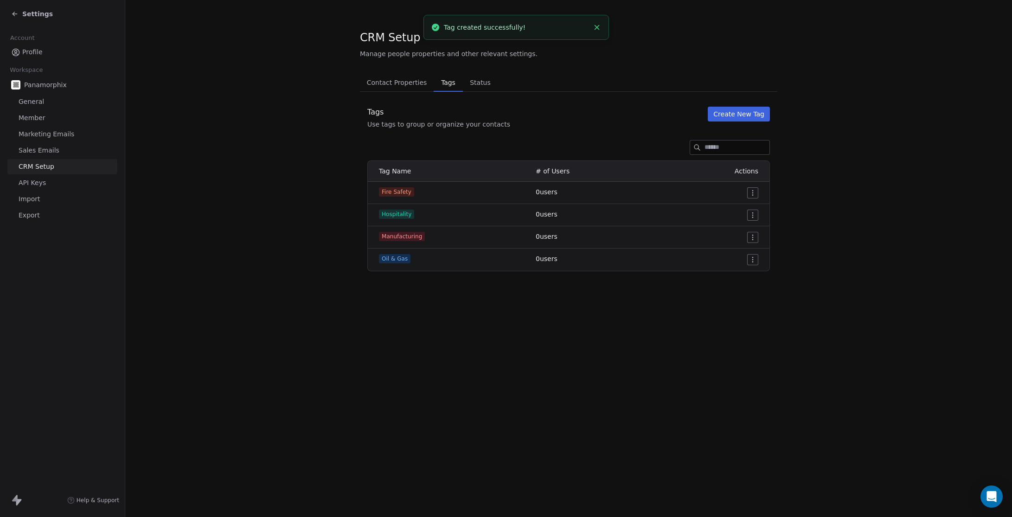
click at [745, 112] on button "Create New Tag" at bounding box center [739, 114] width 62 height 15
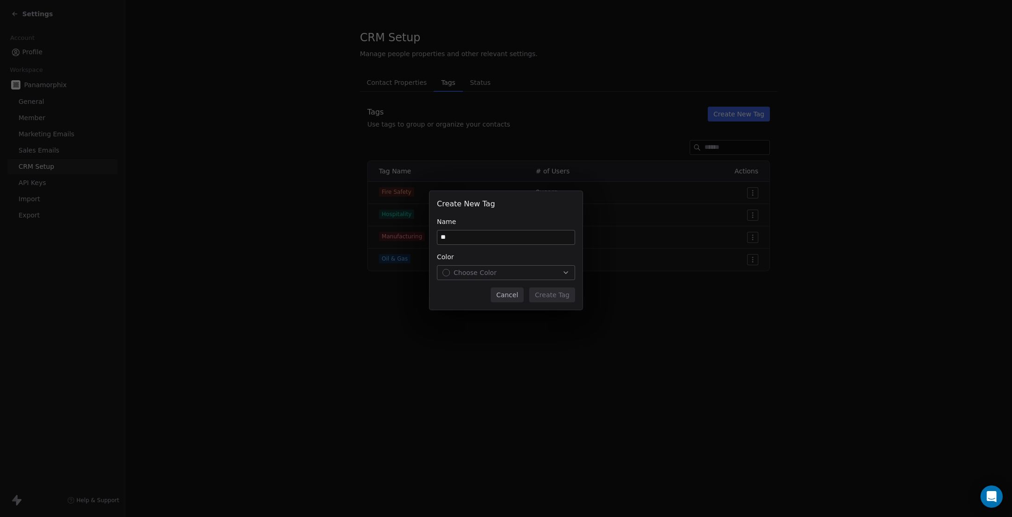
type input "*"
click at [483, 271] on span "Choose Color" at bounding box center [475, 272] width 43 height 9
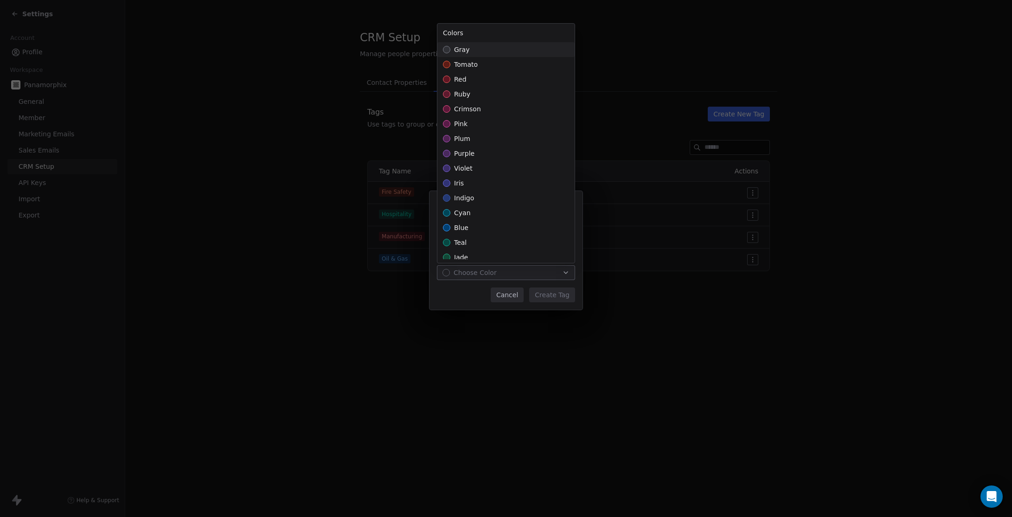
click at [486, 46] on div "gray" at bounding box center [506, 49] width 137 height 15
click at [567, 296] on div "Create New Tag Name ********* Color gray Cancel Create Tag" at bounding box center [506, 258] width 1012 height 165
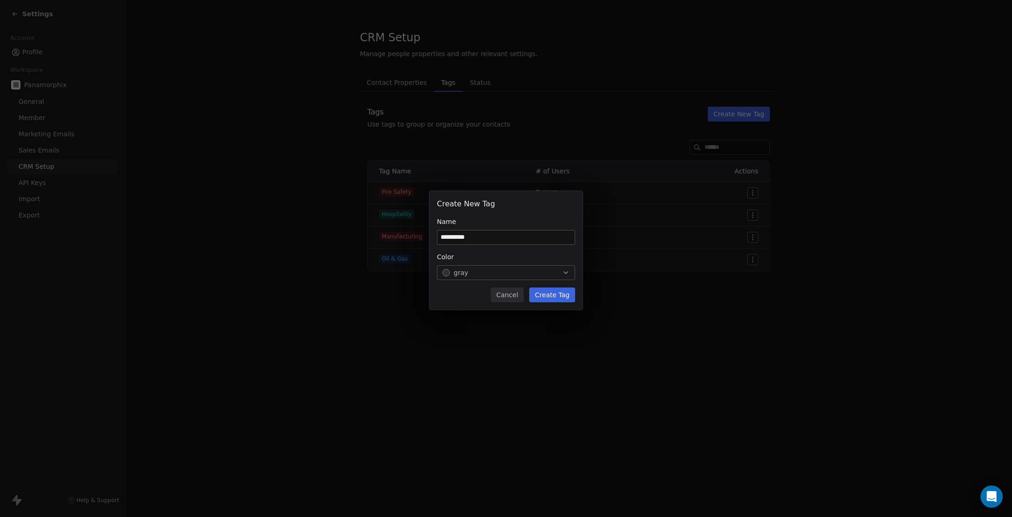
click at [441, 238] on input "*********" at bounding box center [506, 238] width 137 height 14
type input "**********"
click at [547, 292] on button "Create Tag" at bounding box center [552, 295] width 46 height 15
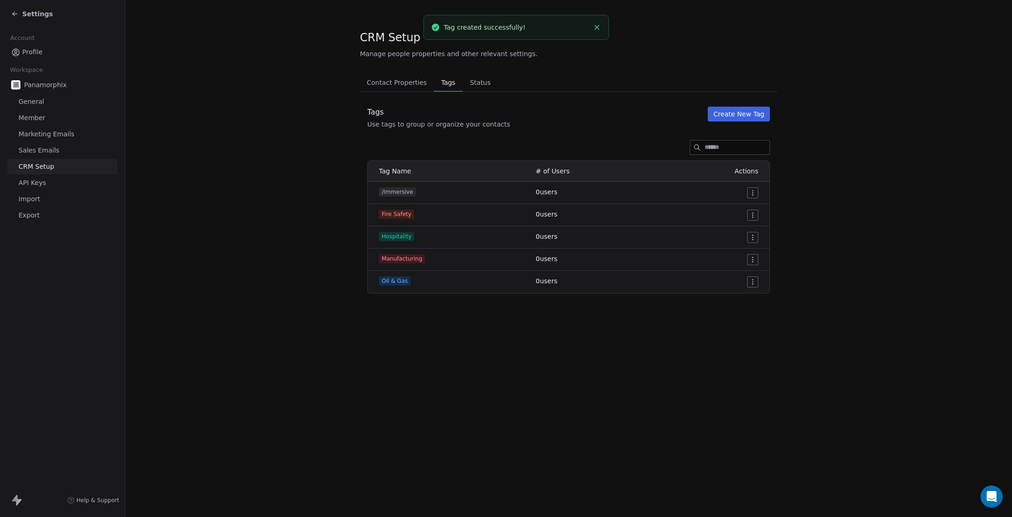
click at [722, 114] on button "Create New Tag" at bounding box center [739, 114] width 62 height 15
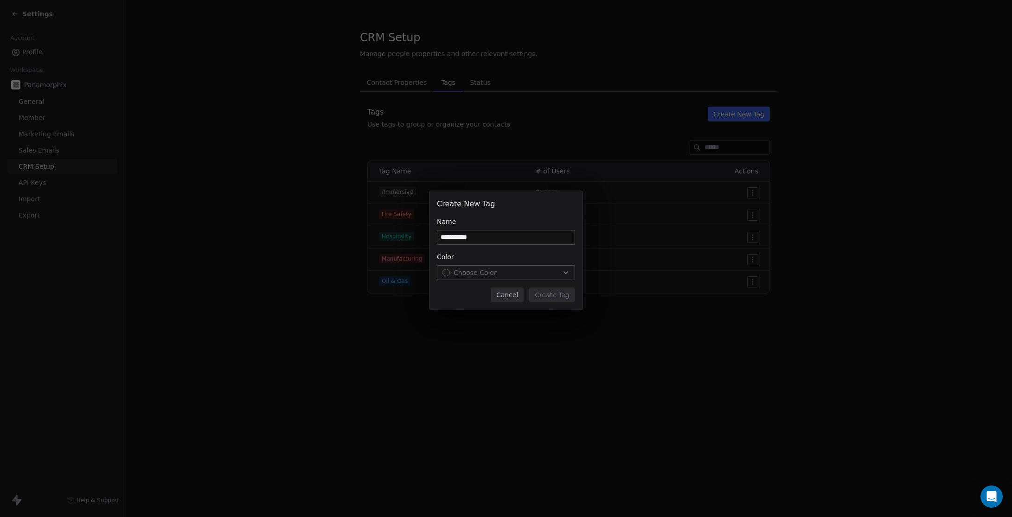
type input "**********"
click at [486, 277] on button "Choose Color" at bounding box center [506, 272] width 138 height 15
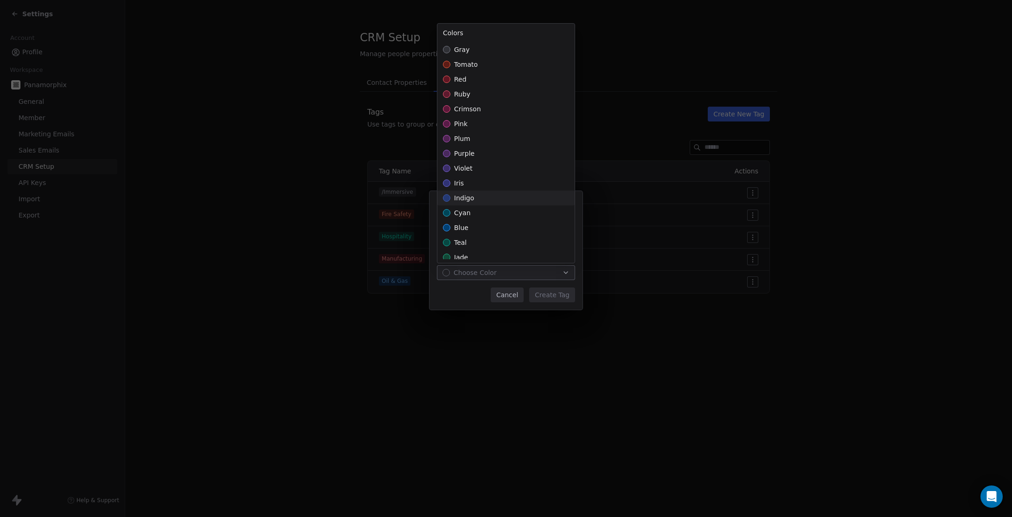
click at [477, 199] on div "indigo" at bounding box center [506, 198] width 137 height 15
click at [561, 296] on div "**********" at bounding box center [506, 258] width 1012 height 165
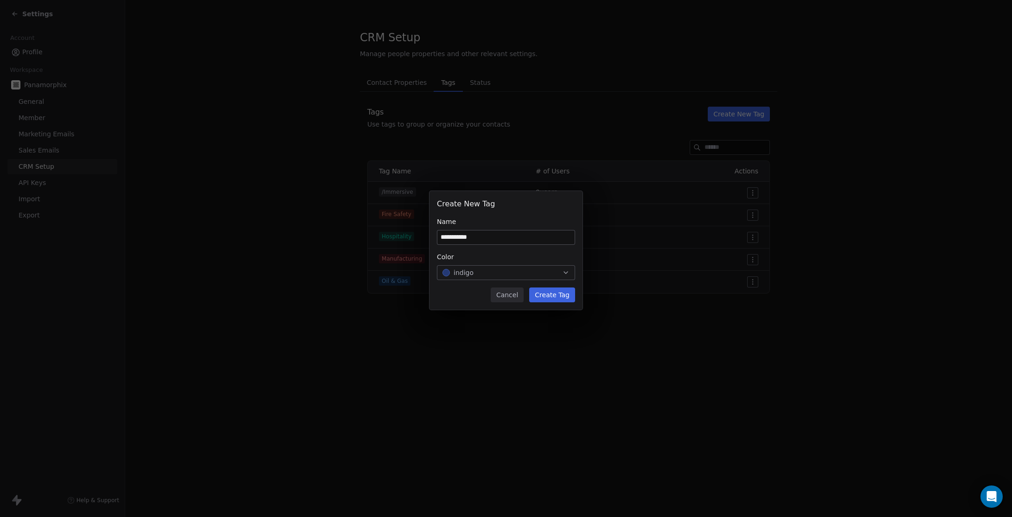
click at [561, 296] on button "Create Tag" at bounding box center [552, 295] width 46 height 15
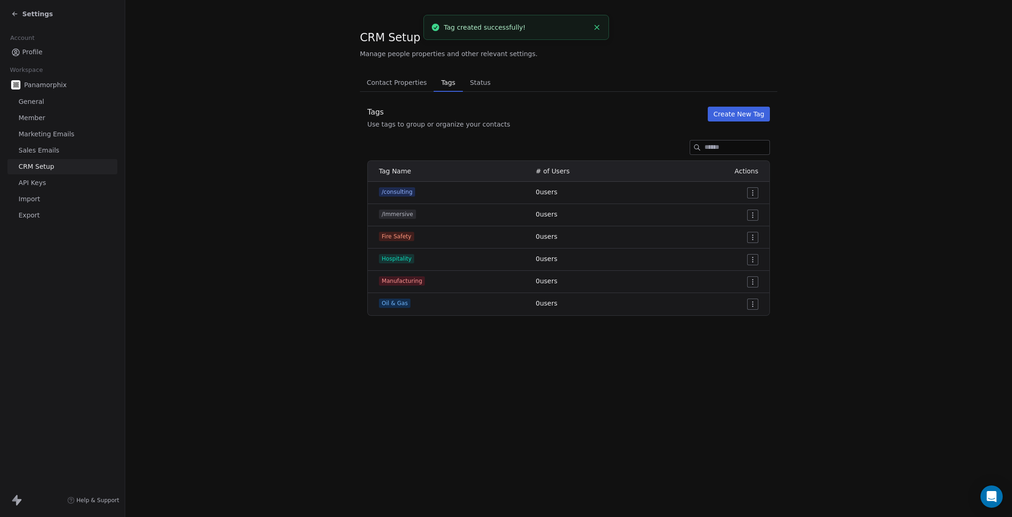
click at [754, 116] on button "Create New Tag" at bounding box center [739, 114] width 62 height 15
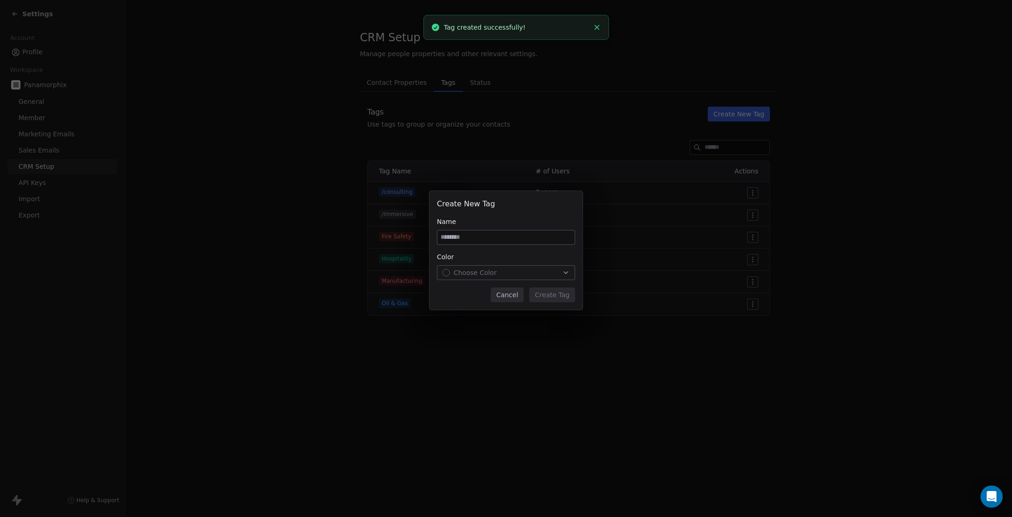
click at [520, 240] on input at bounding box center [506, 238] width 137 height 14
type input "*****"
click at [522, 267] on button "Choose Color" at bounding box center [506, 272] width 138 height 15
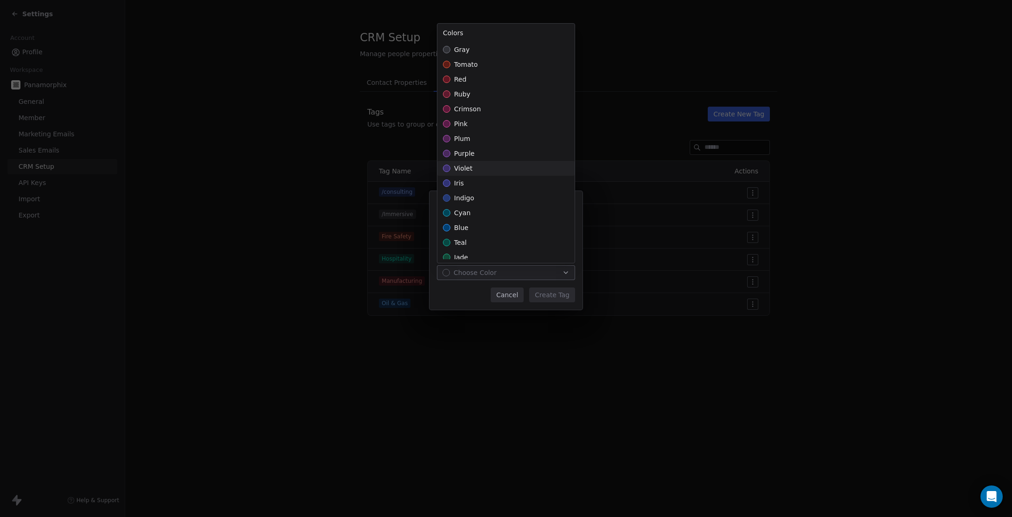
scroll to position [169, 0]
click at [490, 205] on div "yellow" at bounding box center [506, 207] width 137 height 15
click at [564, 293] on div "Create New Tag Name ***** Color yellow Cancel Create Tag" at bounding box center [506, 258] width 1012 height 165
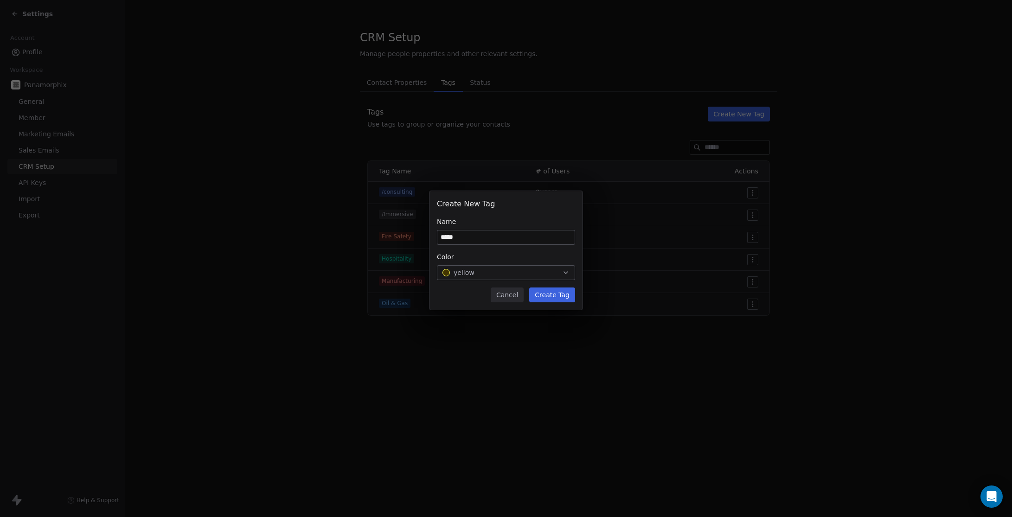
click at [564, 293] on button "Create Tag" at bounding box center [552, 295] width 46 height 15
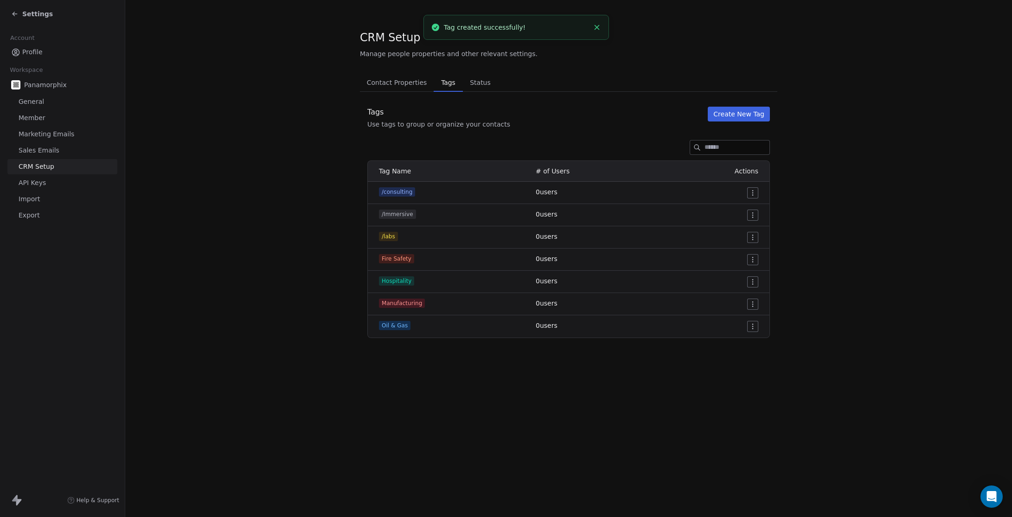
click at [592, 425] on div "CRM Setup Manage people properties and other relevant settings. Contact Propert…" at bounding box center [568, 258] width 887 height 517
click at [733, 115] on button "Create New Tag" at bounding box center [739, 114] width 62 height 15
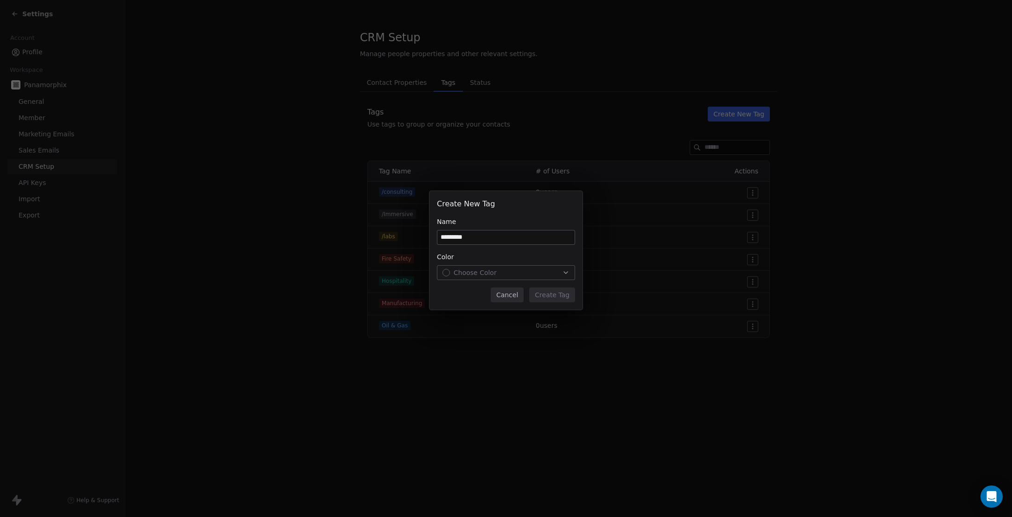
type input "*********"
click at [537, 271] on div "Choose Color" at bounding box center [506, 272] width 127 height 9
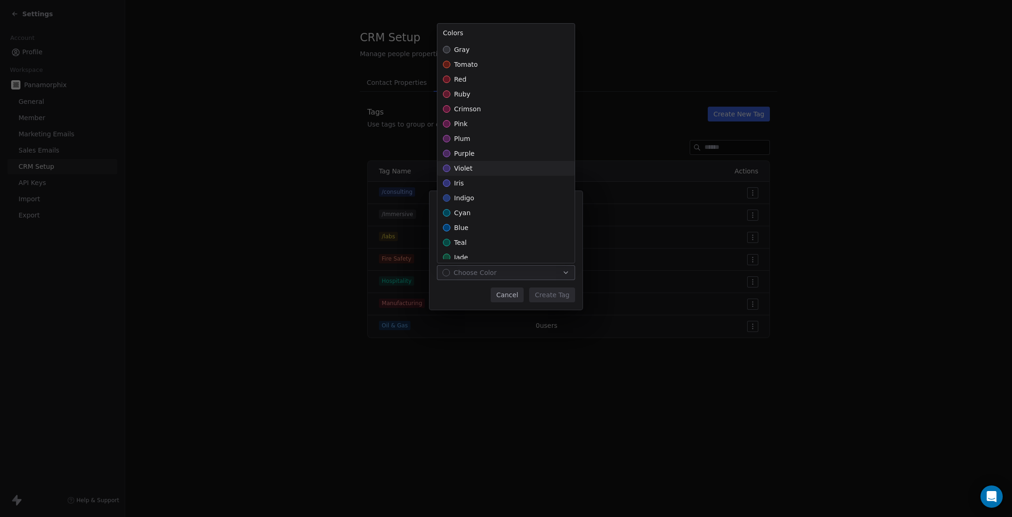
click at [483, 168] on div "violet" at bounding box center [506, 168] width 137 height 15
click at [553, 293] on div "Create New Tag Name ********* Color violet Cancel Create Tag" at bounding box center [506, 258] width 1012 height 165
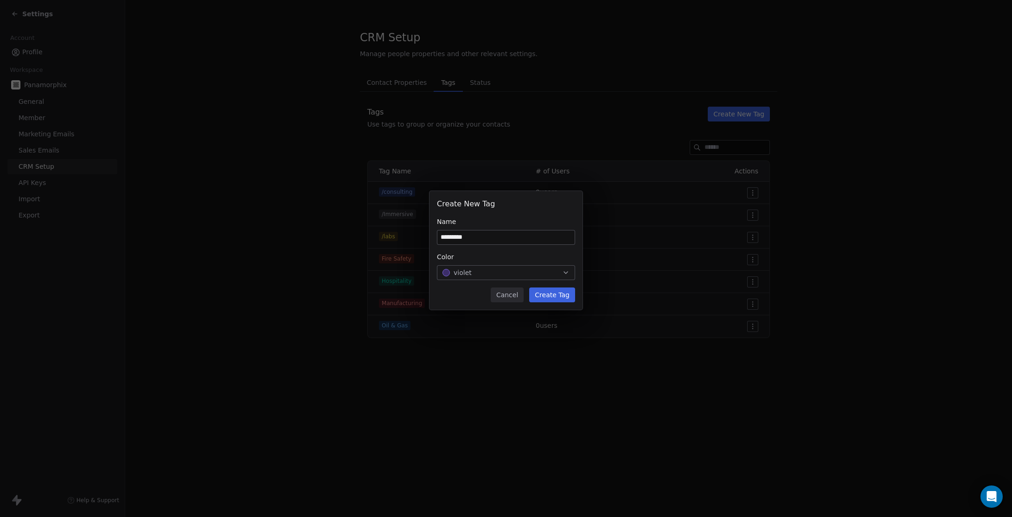
click at [553, 294] on button "Create Tag" at bounding box center [552, 295] width 46 height 15
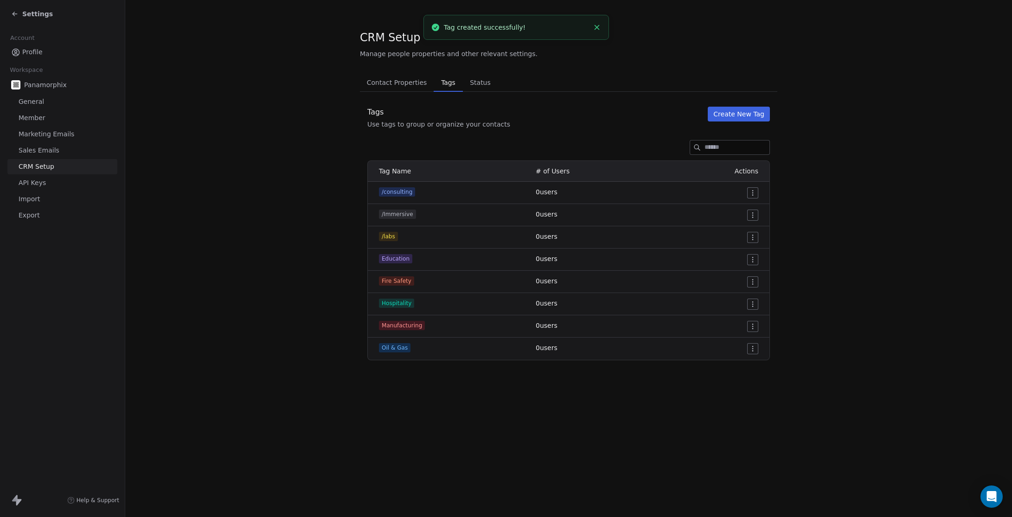
click at [839, 308] on section "CRM Setup Manage people properties and other relevant settings. Contact Propert…" at bounding box center [568, 195] width 887 height 390
click at [760, 432] on div "CRM Setup Manage people properties and other relevant settings. Contact Propert…" at bounding box center [568, 258] width 887 height 517
drag, startPoint x: 909, startPoint y: 224, endPoint x: 837, endPoint y: 159, distance: 96.9
click at [909, 224] on section "CRM Setup Manage people properties and other relevant settings. Contact Propert…" at bounding box center [568, 195] width 887 height 390
click at [745, 106] on div "Contact Properties Contact Properties Tags Tags Status Status Tags Use tags to …" at bounding box center [569, 216] width 418 height 287
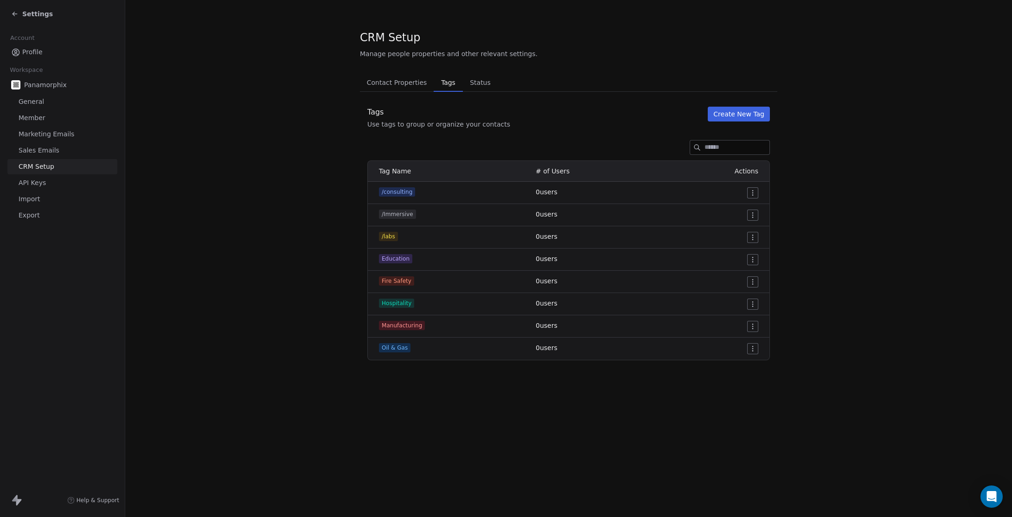
click at [747, 112] on button "Create New Tag" at bounding box center [739, 114] width 62 height 15
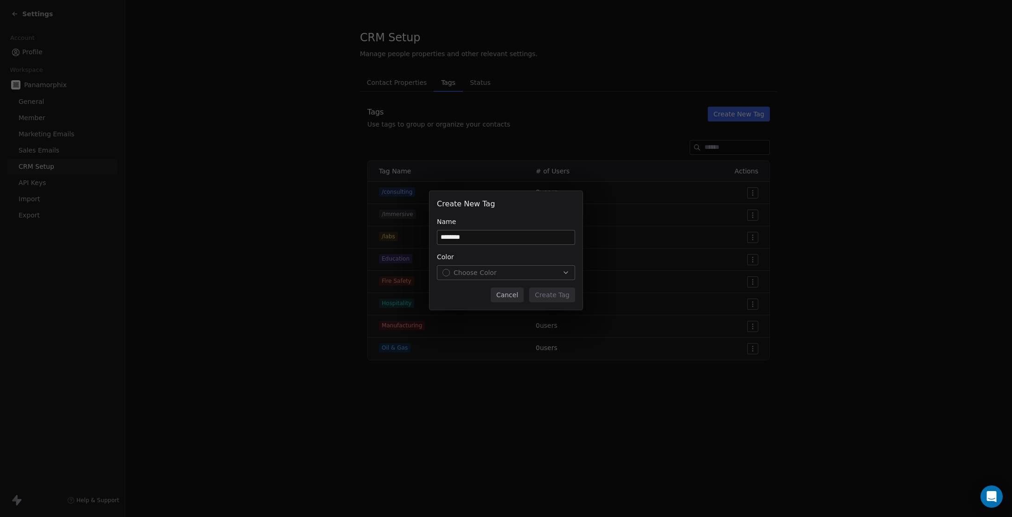
type input "********"
click at [521, 277] on div "Choose Color" at bounding box center [506, 272] width 127 height 9
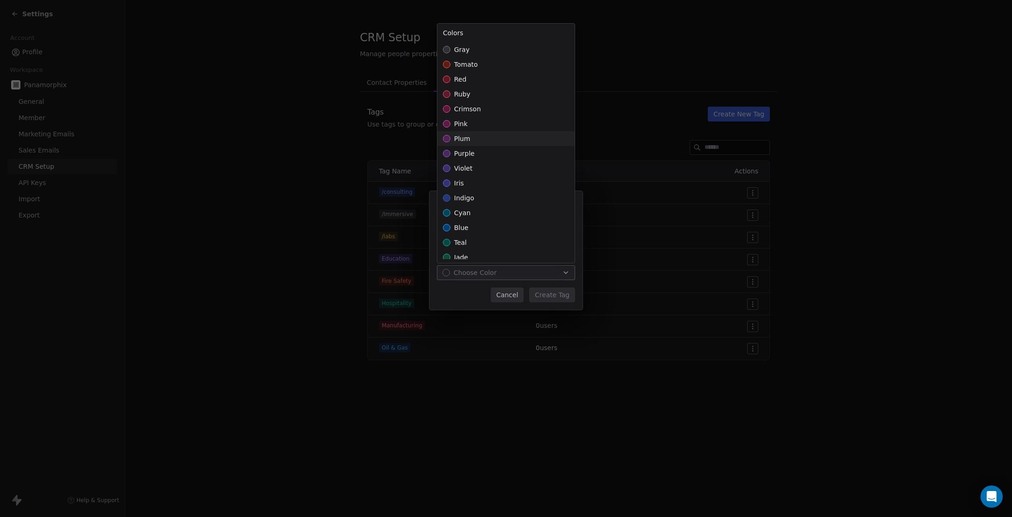
click at [517, 142] on div "plum" at bounding box center [506, 138] width 137 height 15
click at [543, 295] on div "Create New Tag Name ******** Color plum Cancel Create Tag" at bounding box center [506, 258] width 1012 height 165
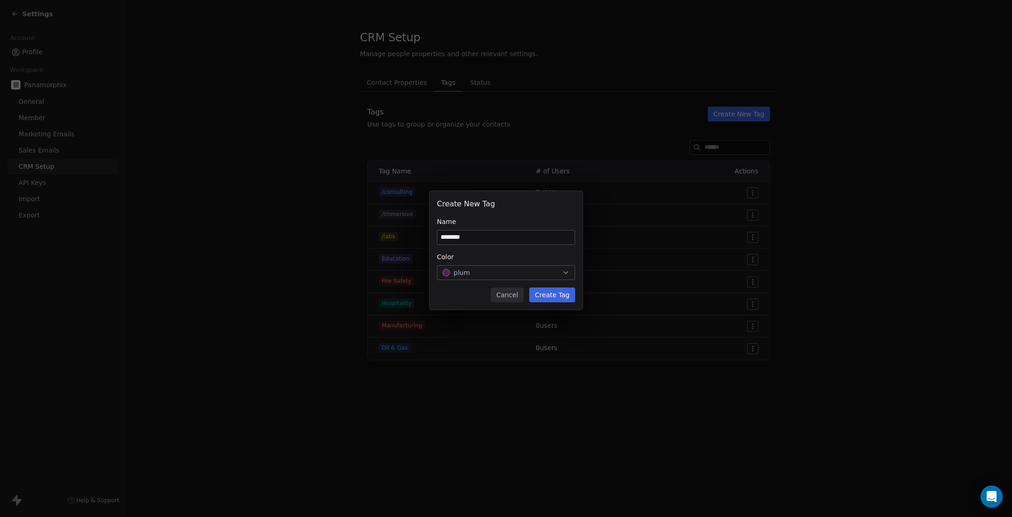
click at [543, 293] on button "Create Tag" at bounding box center [552, 295] width 46 height 15
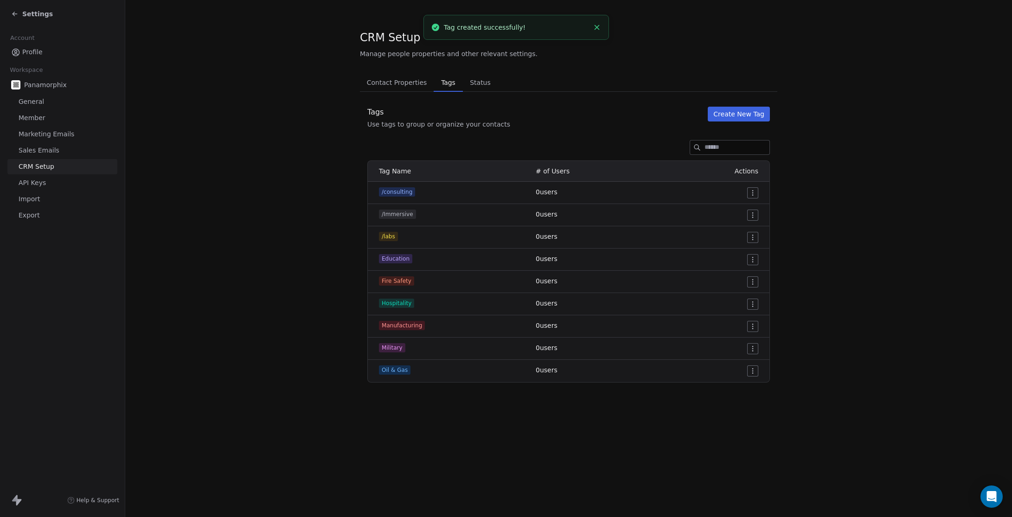
click at [743, 119] on button "Create New Tag" at bounding box center [739, 114] width 62 height 15
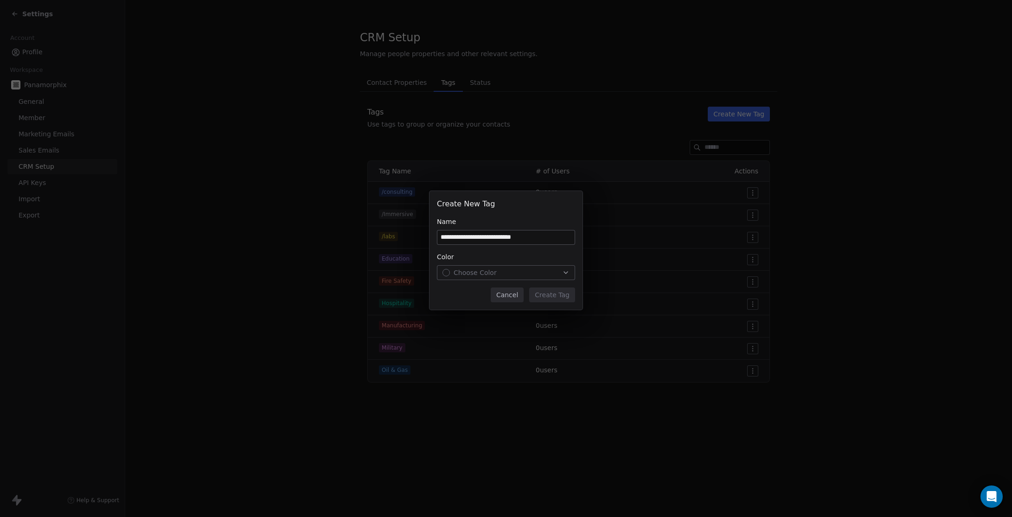
click at [497, 237] on input "**********" at bounding box center [506, 238] width 137 height 14
type input "**********"
click at [531, 277] on div "Choose Color" at bounding box center [506, 272] width 127 height 9
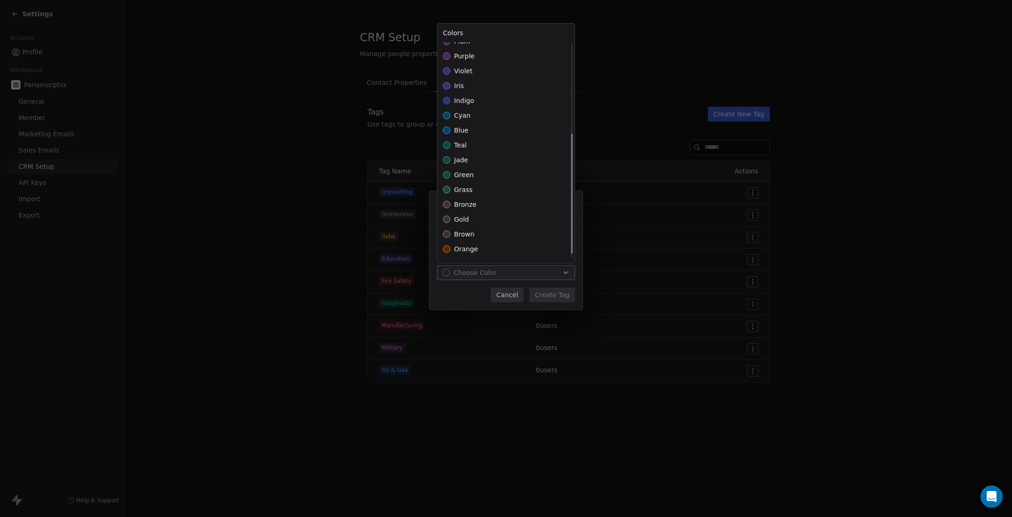
scroll to position [162, 0]
click at [493, 243] on div "mint" at bounding box center [506, 244] width 137 height 15
click at [555, 294] on div "**********" at bounding box center [506, 258] width 1012 height 165
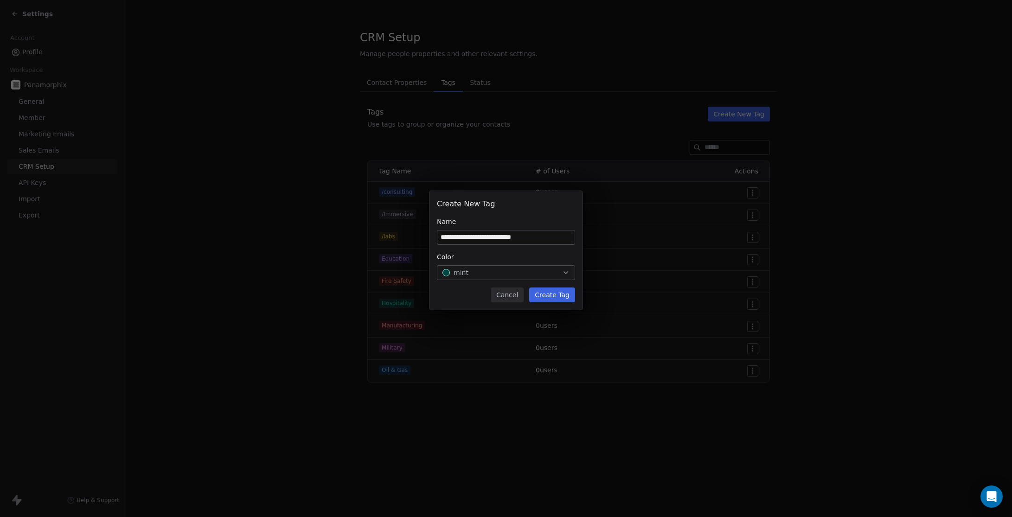
click at [555, 294] on button "Create Tag" at bounding box center [552, 295] width 46 height 15
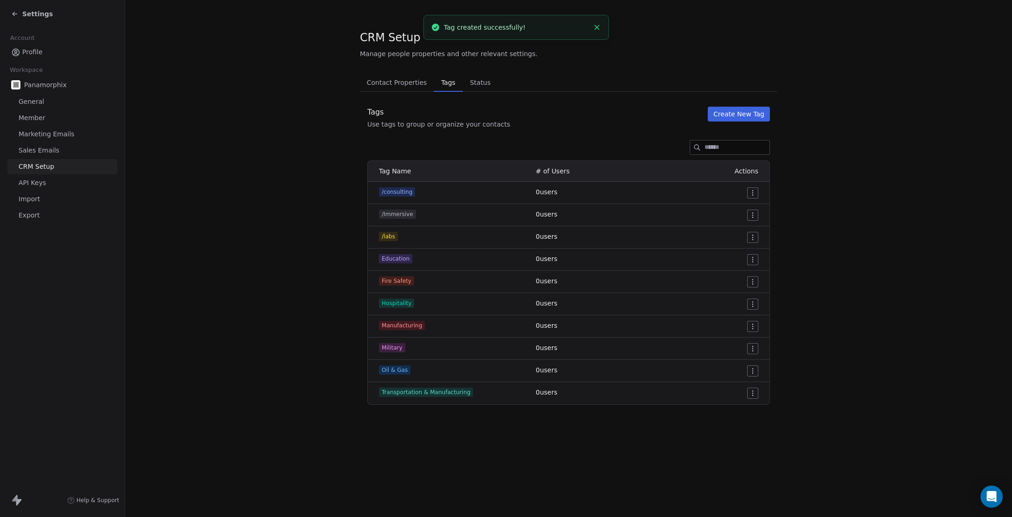
click at [744, 116] on button "Create New Tag" at bounding box center [739, 114] width 62 height 15
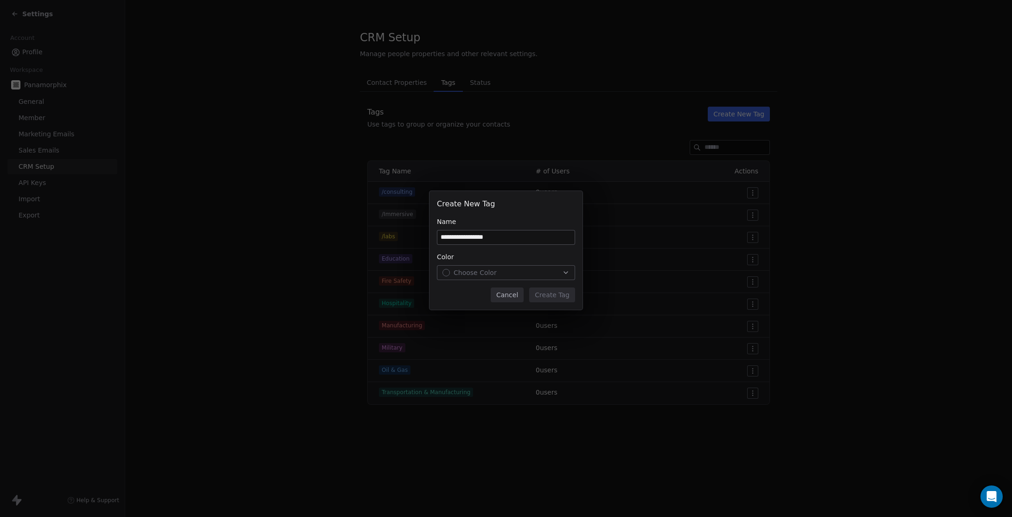
type input "**********"
click at [515, 271] on div "Choose Color" at bounding box center [506, 272] width 127 height 9
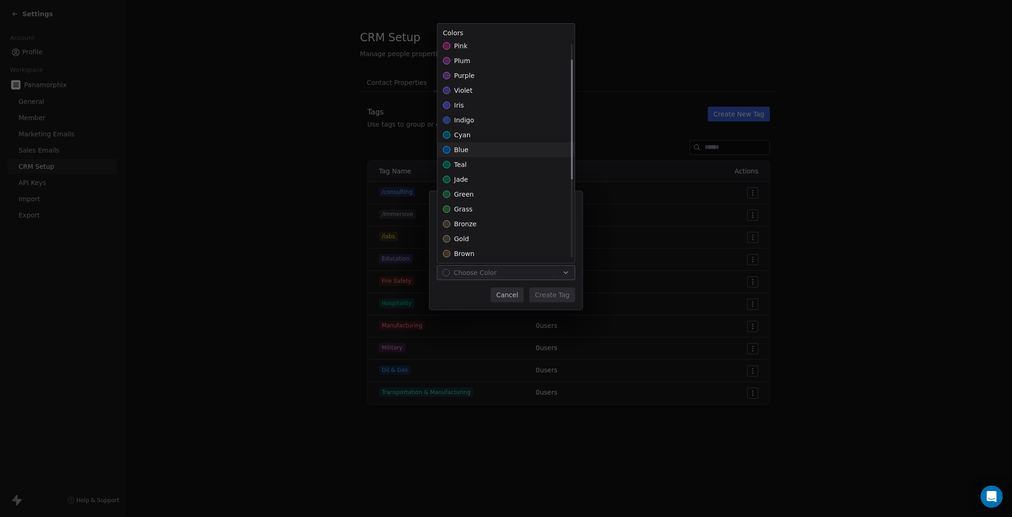
scroll to position [169, 0]
click at [519, 247] on div "sky" at bounding box center [506, 252] width 137 height 15
click at [566, 299] on div "**********" at bounding box center [506, 258] width 1012 height 165
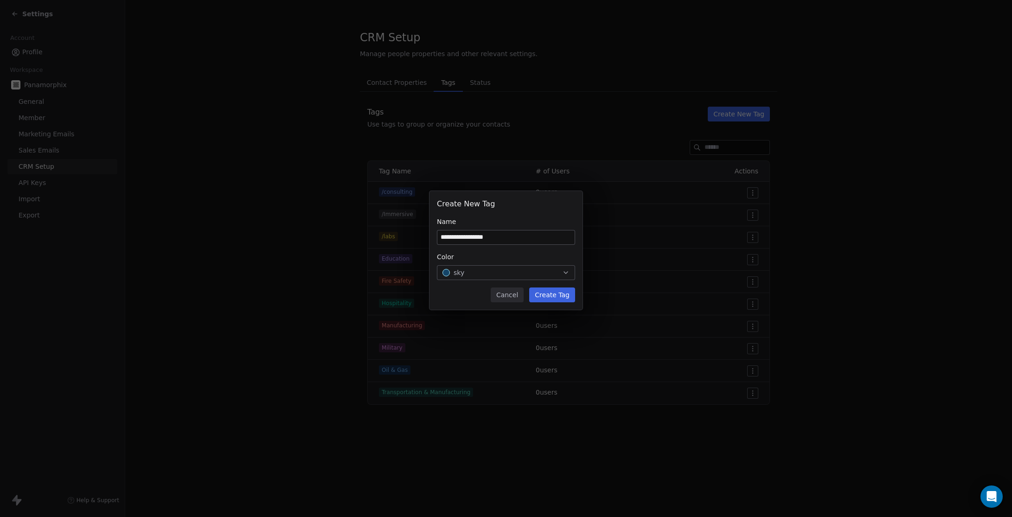
click at [566, 298] on button "Create Tag" at bounding box center [552, 295] width 46 height 15
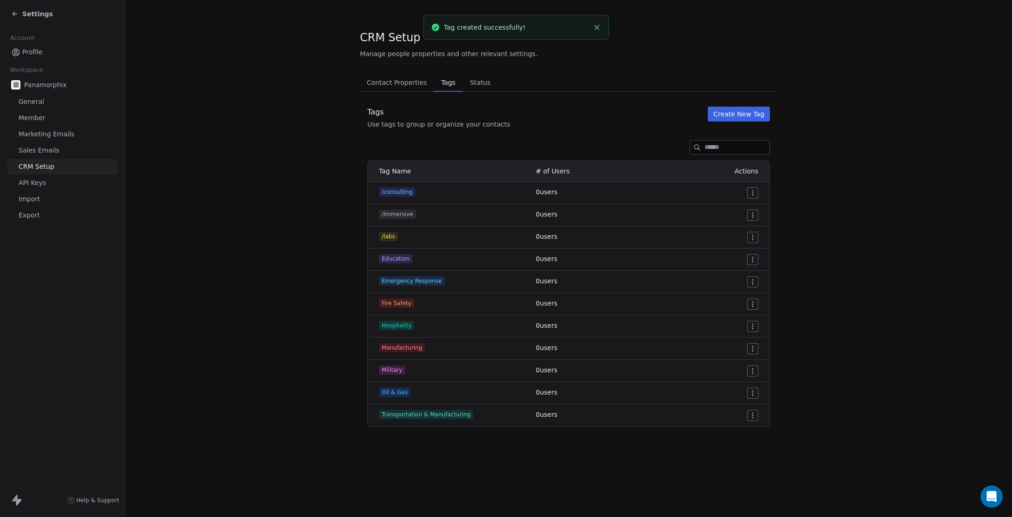
click at [750, 119] on button "Create New Tag" at bounding box center [739, 114] width 62 height 15
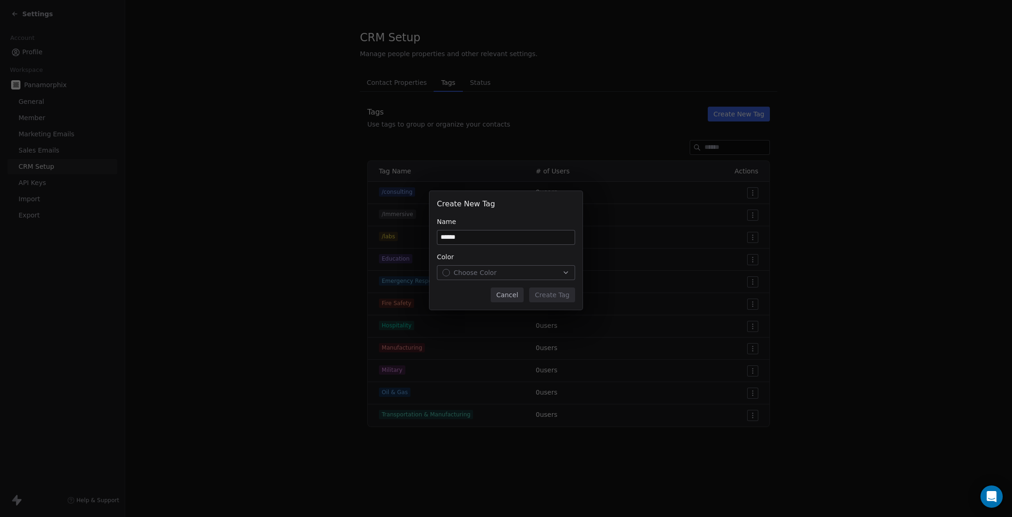
type input "******"
click at [519, 278] on button "Choose Color" at bounding box center [506, 272] width 138 height 15
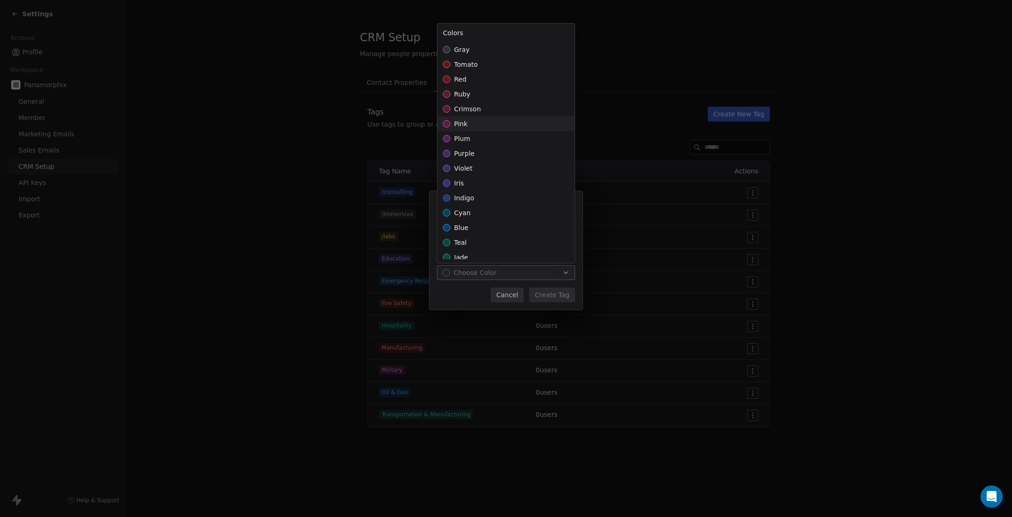
click at [483, 123] on div "pink" at bounding box center [506, 123] width 137 height 15
click at [562, 298] on div "Create New Tag Name ****** Color pink Cancel Create Tag" at bounding box center [506, 258] width 1012 height 165
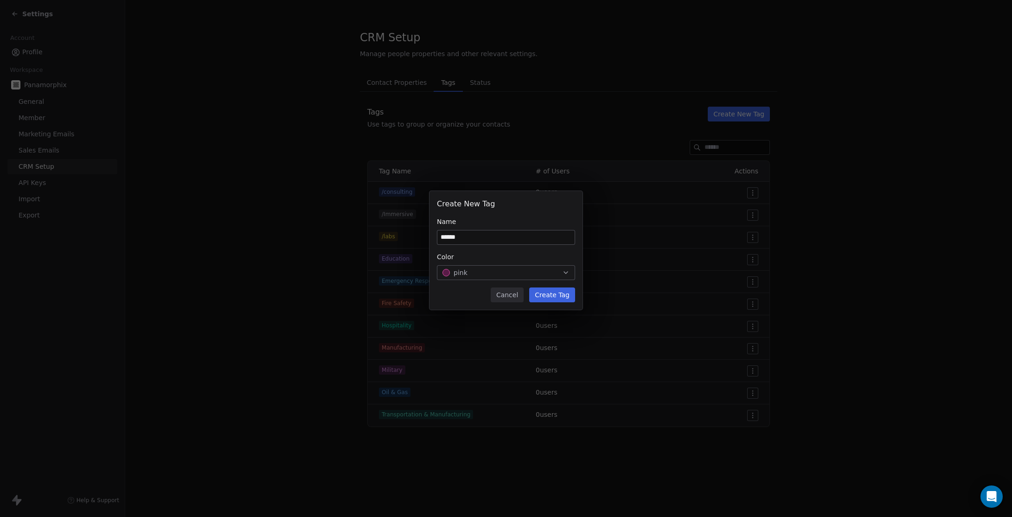
click at [562, 297] on button "Create Tag" at bounding box center [552, 295] width 46 height 15
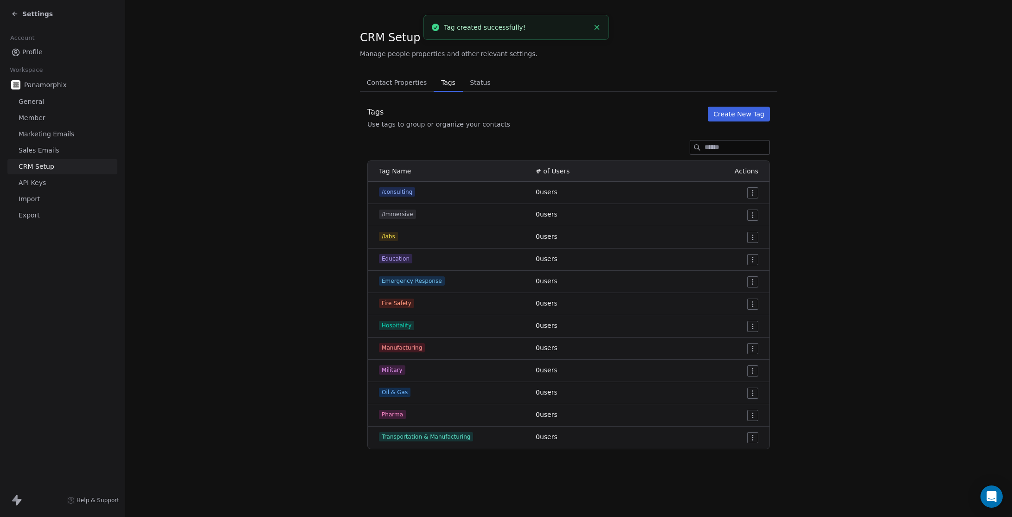
click at [737, 118] on button "Create New Tag" at bounding box center [739, 114] width 62 height 15
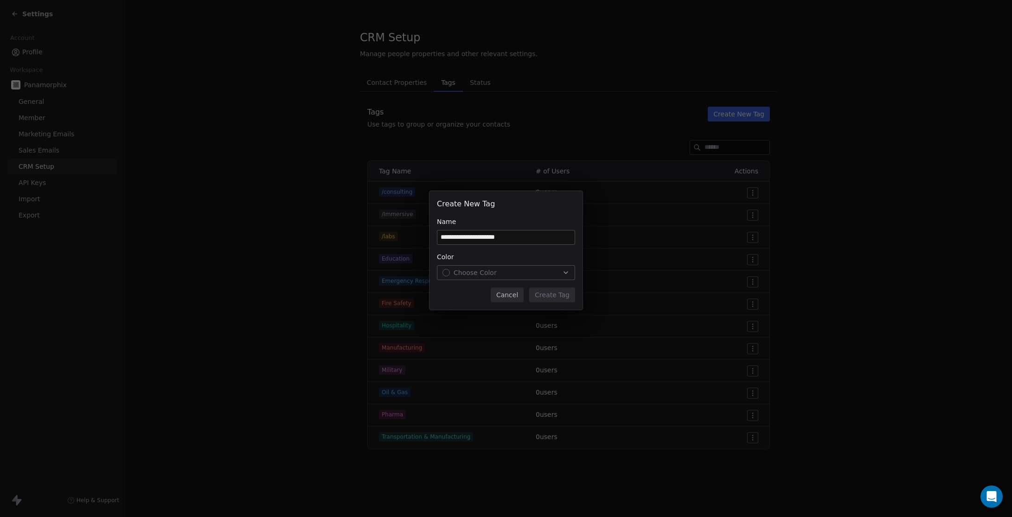
type input "**********"
click at [483, 271] on span "Choose Color" at bounding box center [475, 272] width 43 height 9
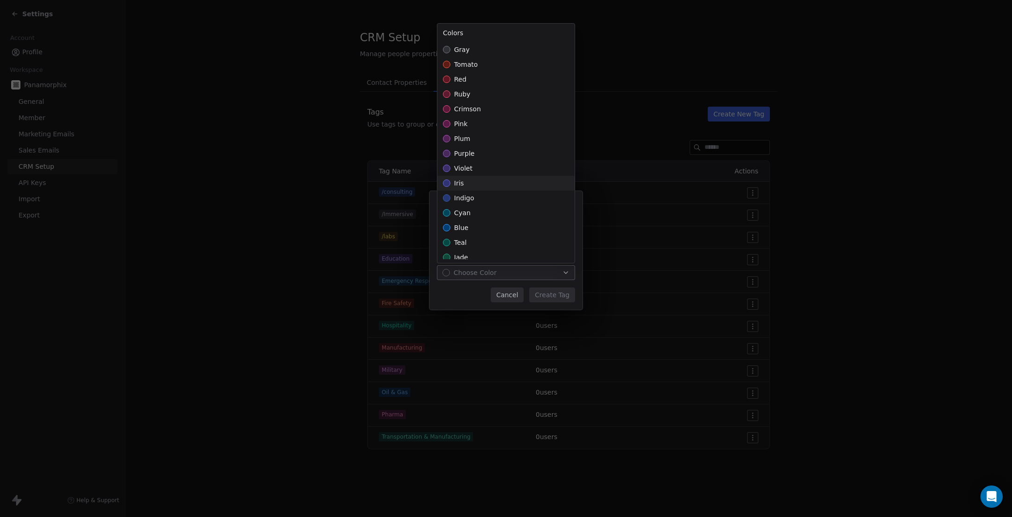
click at [475, 188] on div "iris" at bounding box center [506, 183] width 137 height 15
click at [568, 299] on div "**********" at bounding box center [506, 258] width 1012 height 165
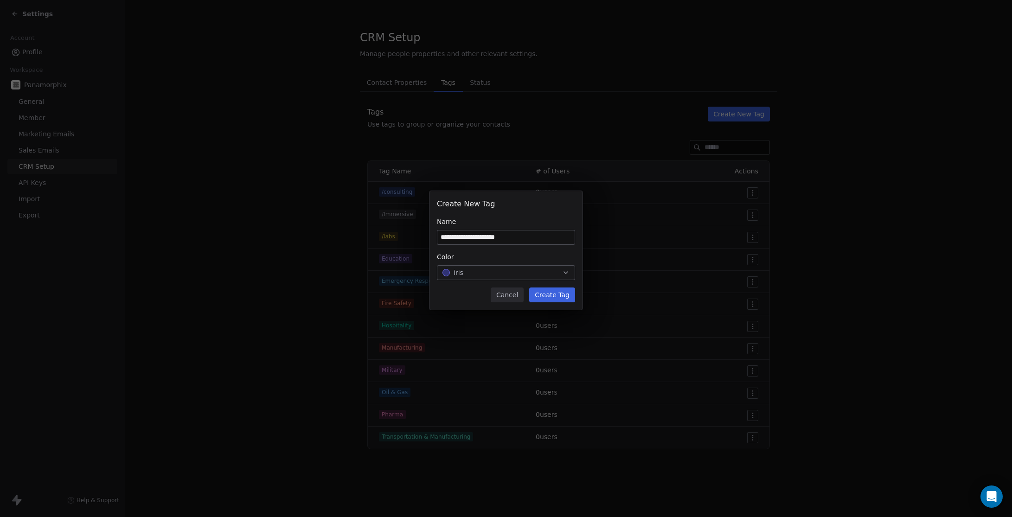
click at [568, 299] on button "Create Tag" at bounding box center [552, 295] width 46 height 15
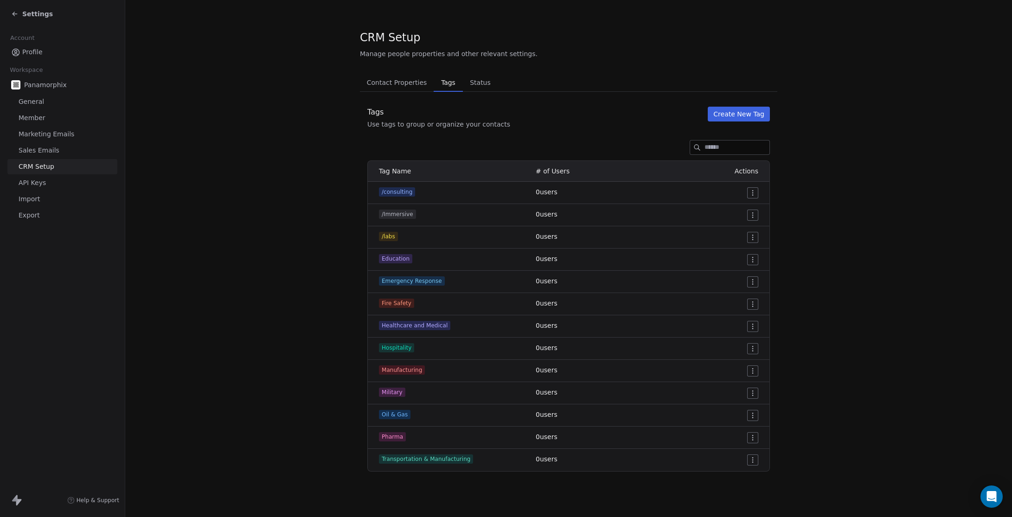
click at [896, 226] on section "CRM Setup Manage people properties and other relevant settings. Contact Propert…" at bounding box center [568, 251] width 887 height 502
click at [21, 135] on span "Marketing Emails" at bounding box center [47, 134] width 56 height 10
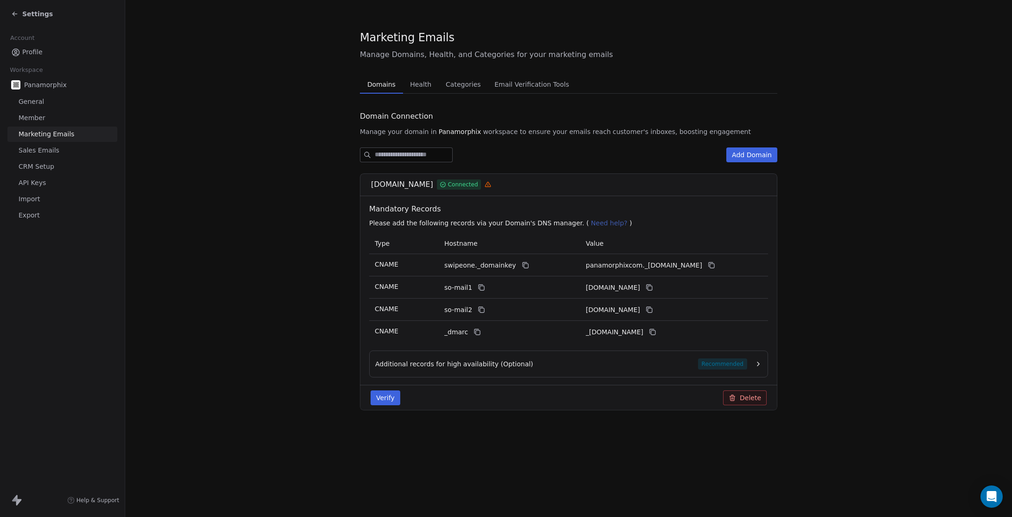
click at [426, 85] on span "Health" at bounding box center [420, 84] width 29 height 13
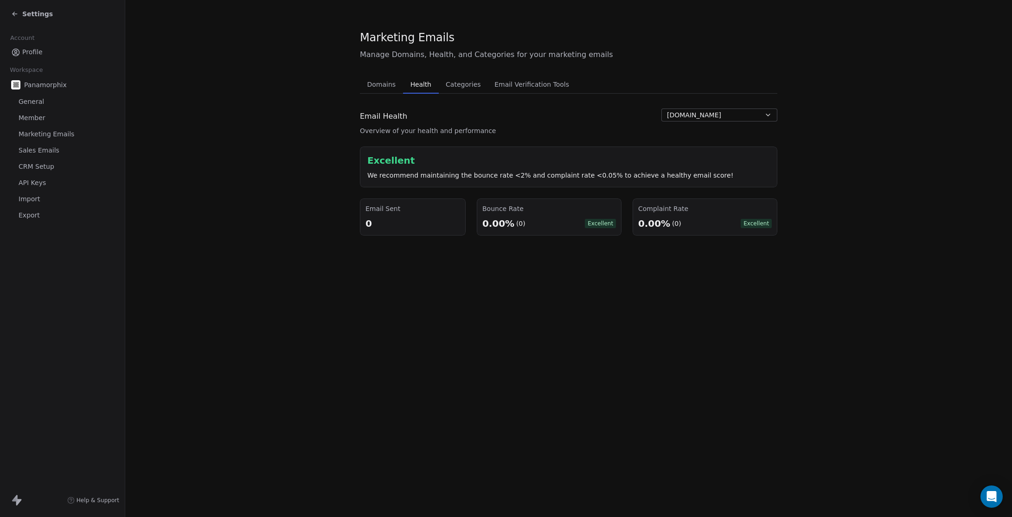
click at [322, 155] on section "Marketing Emails Manage Domains, Health, and Categories for your marketing emai…" at bounding box center [568, 132] width 887 height 265
click at [36, 169] on span "CRM Setup" at bounding box center [37, 167] width 36 height 10
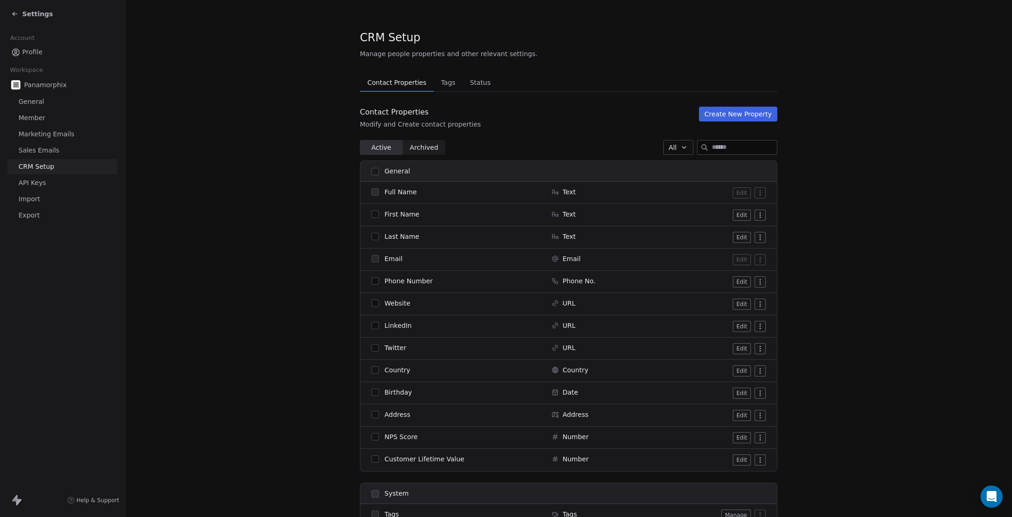
click at [449, 85] on span "Tags" at bounding box center [449, 82] width 22 height 13
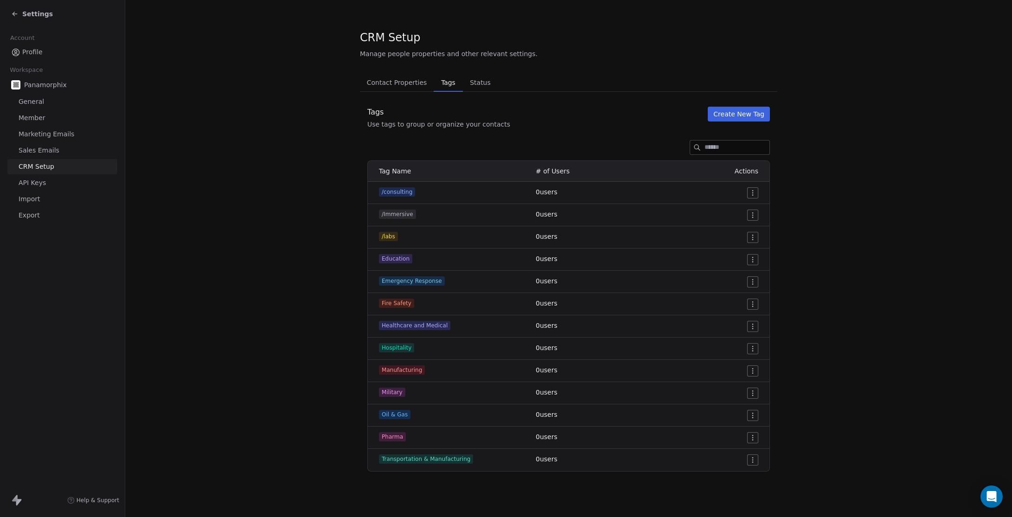
click at [47, 189] on link "API Keys" at bounding box center [62, 182] width 110 height 15
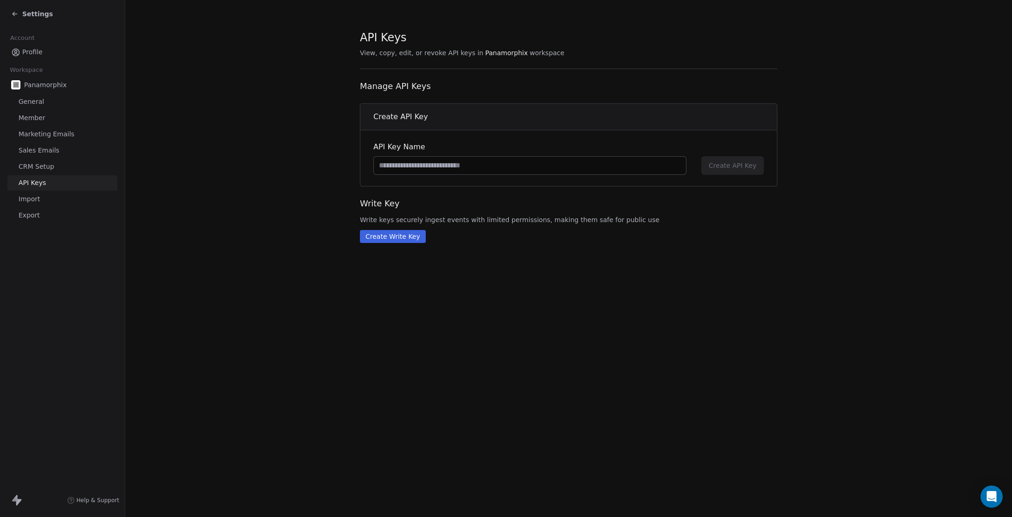
click at [772, 410] on div "API Keys View, copy, edit, or revoke API keys in Panamorphix workspace Manage A…" at bounding box center [568, 258] width 887 height 517
click at [650, 320] on div "API Keys View, copy, edit, or revoke API keys in Panamorphix workspace Manage A…" at bounding box center [568, 258] width 887 height 517
